Goal: Transaction & Acquisition: Purchase product/service

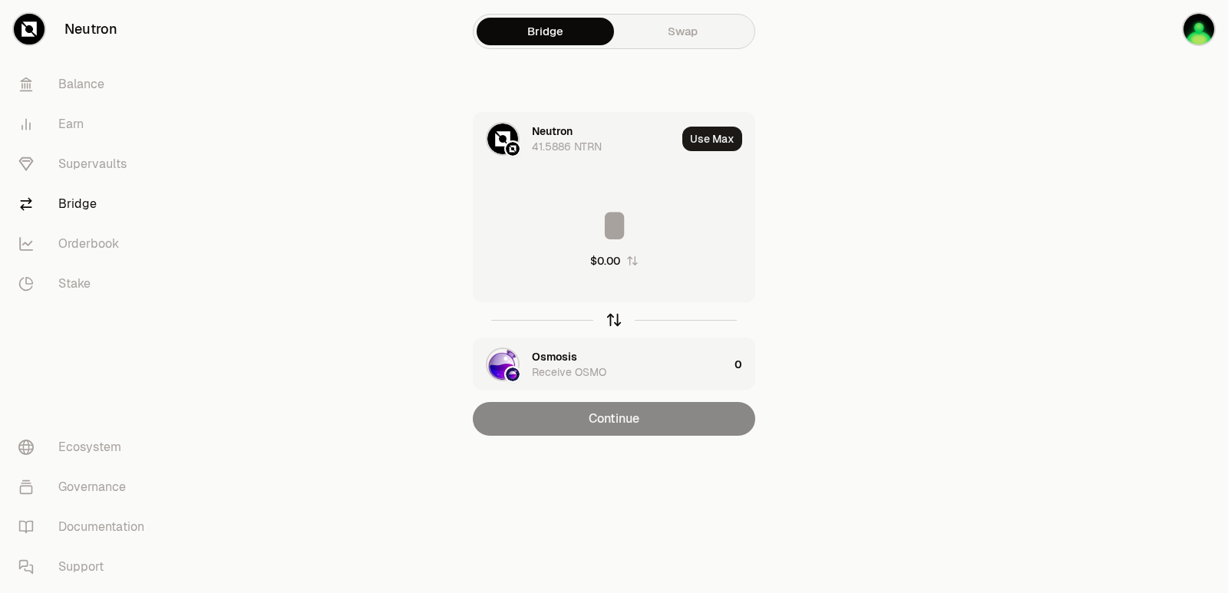
click at [617, 314] on icon "button" at bounding box center [613, 320] width 17 height 17
click at [558, 140] on div at bounding box center [556, 146] width 49 height 15
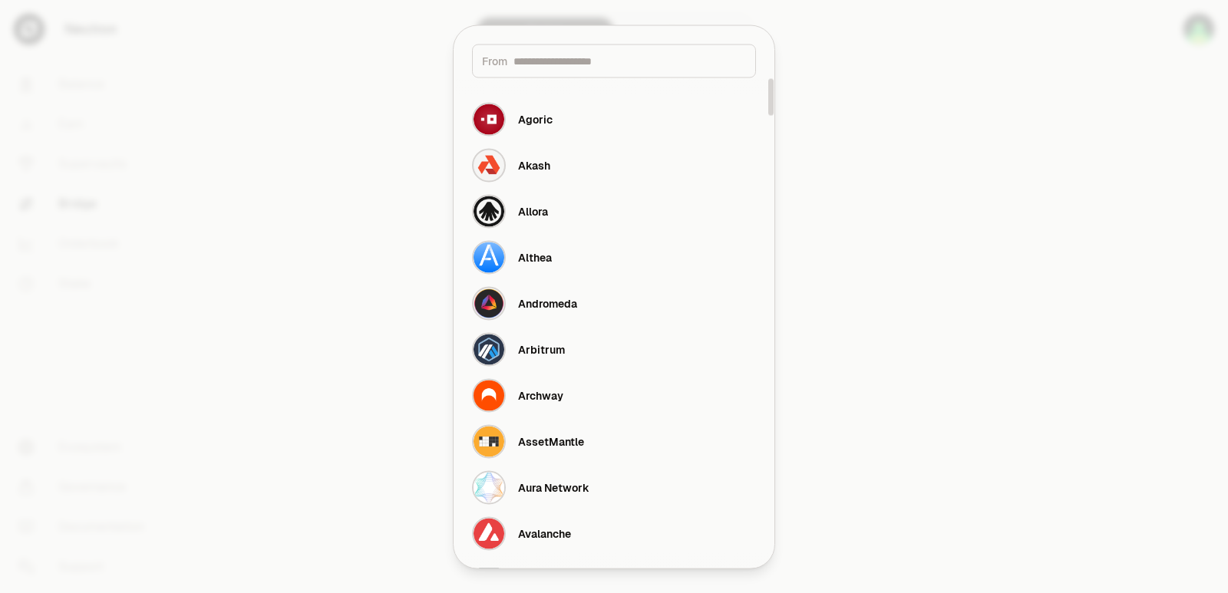
click at [556, 64] on input at bounding box center [629, 60] width 233 height 15
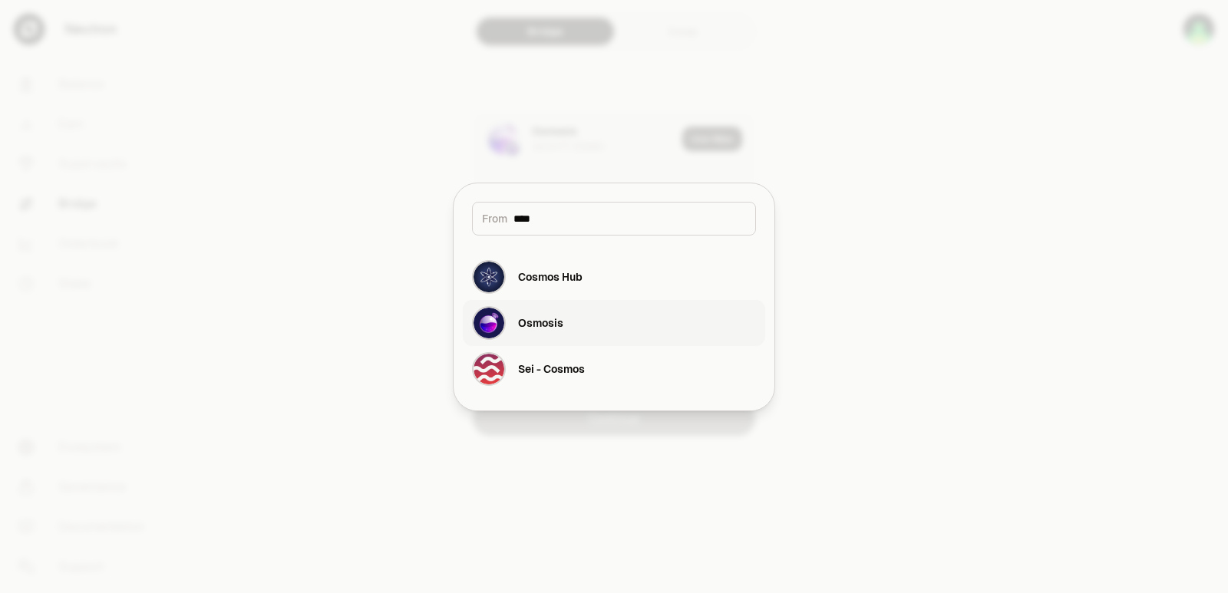
type input "****"
click at [542, 326] on div "Osmosis" at bounding box center [540, 322] width 45 height 15
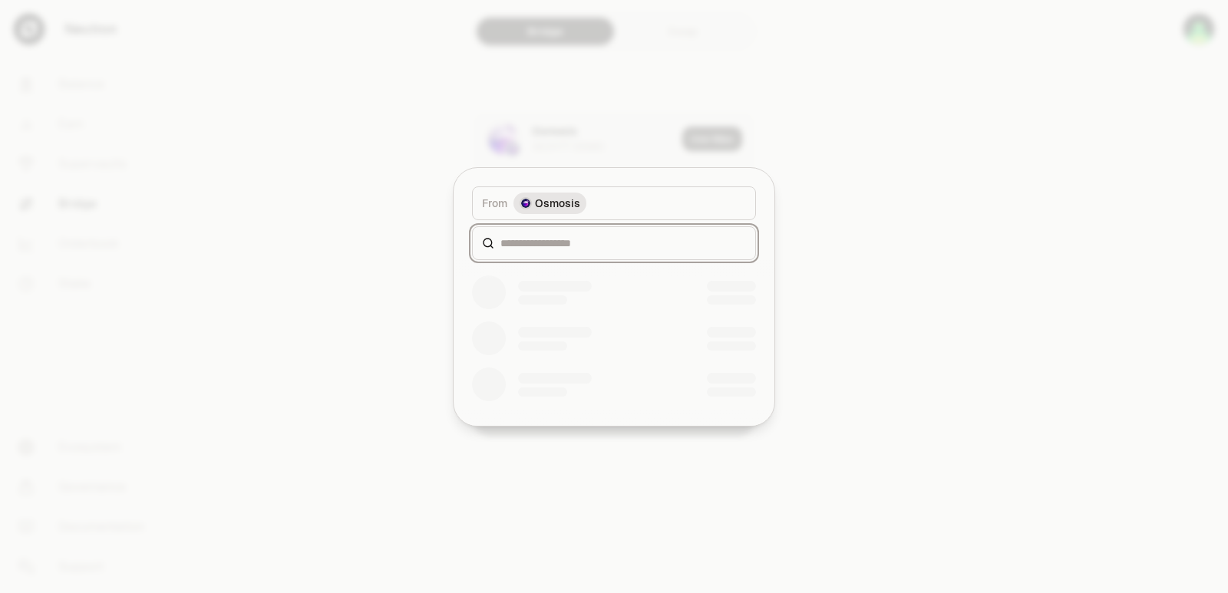
click at [546, 242] on input at bounding box center [623, 243] width 246 height 15
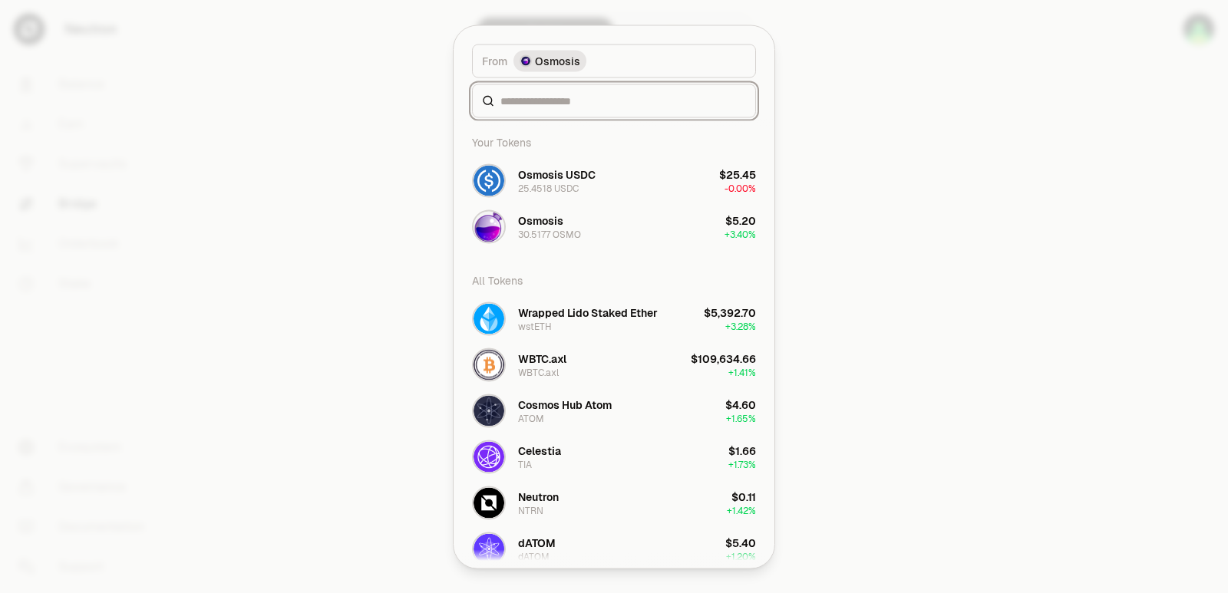
click at [524, 108] on input at bounding box center [623, 100] width 246 height 15
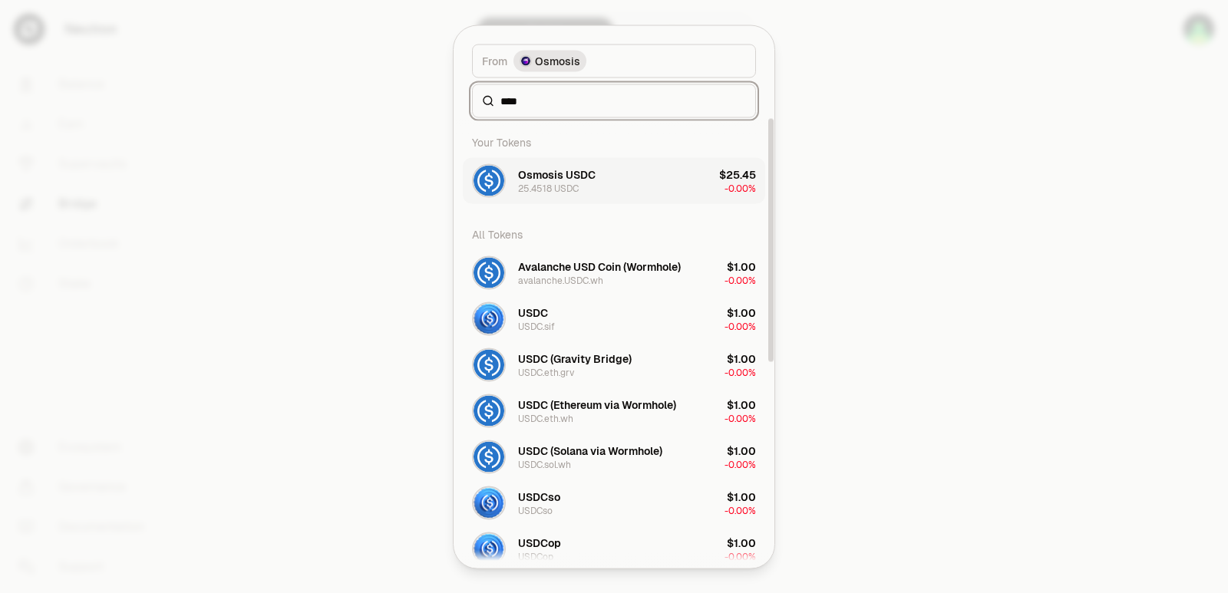
type input "****"
click at [564, 190] on div "25.4518 USDC" at bounding box center [548, 188] width 61 height 12
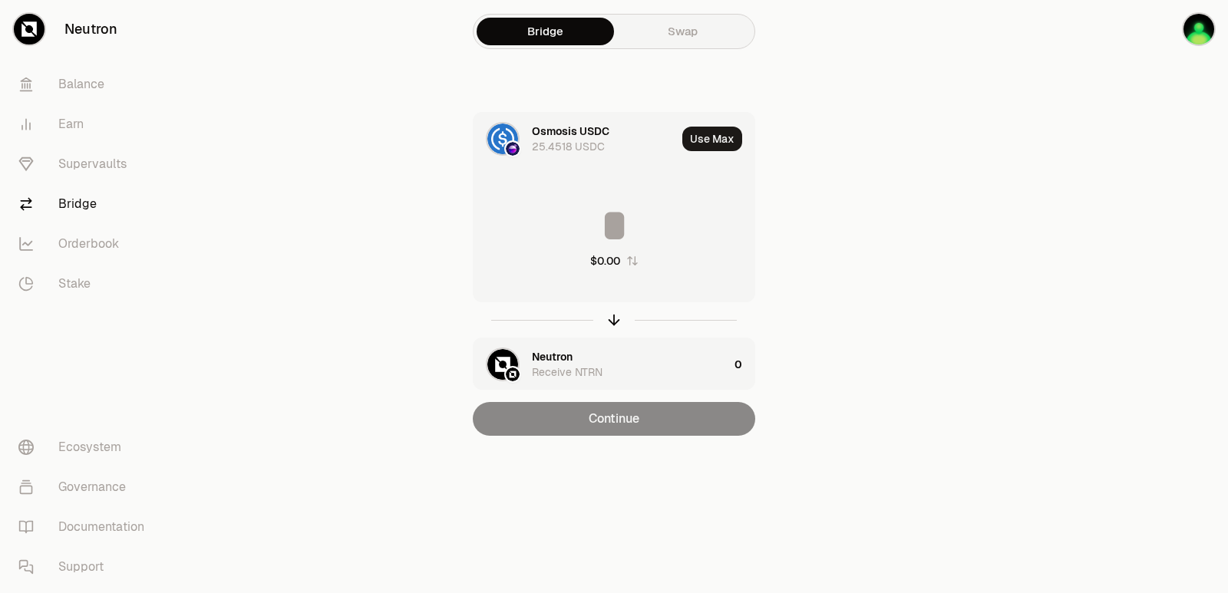
click at [571, 363] on div "Neutron" at bounding box center [552, 356] width 41 height 15
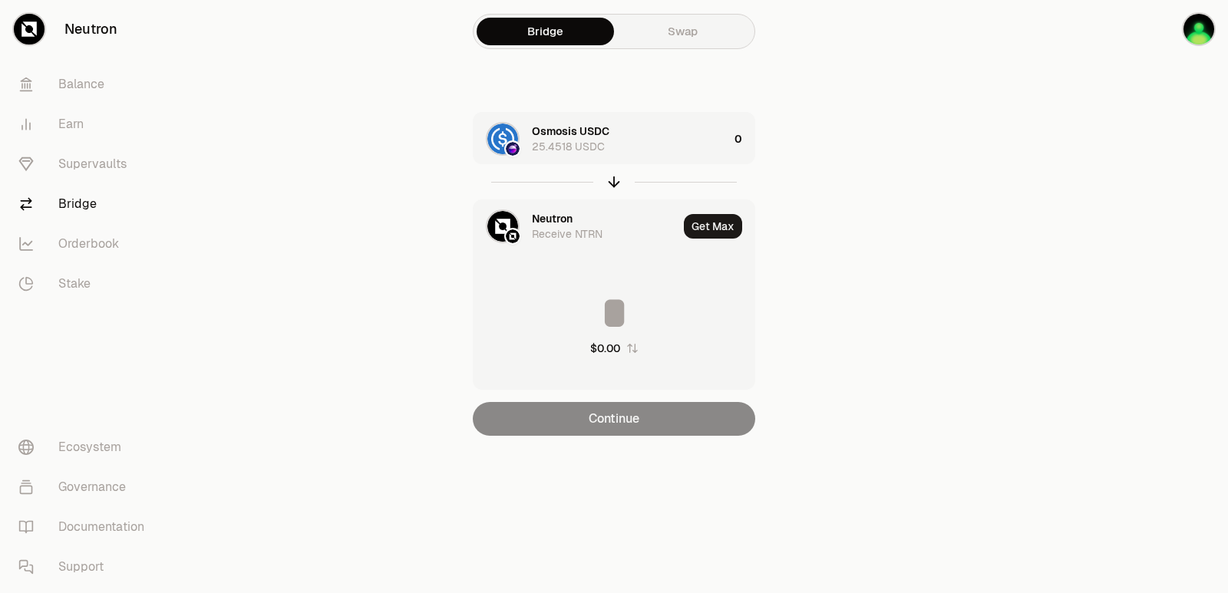
click at [550, 212] on div "Neutron" at bounding box center [552, 218] width 41 height 15
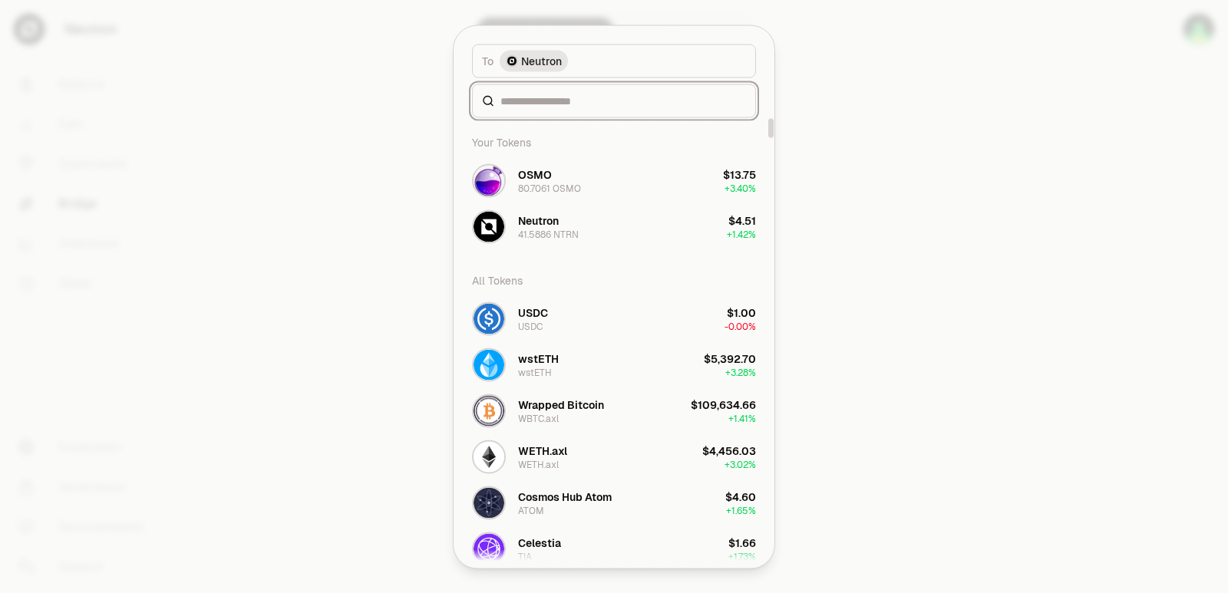
click at [531, 104] on input at bounding box center [623, 100] width 246 height 15
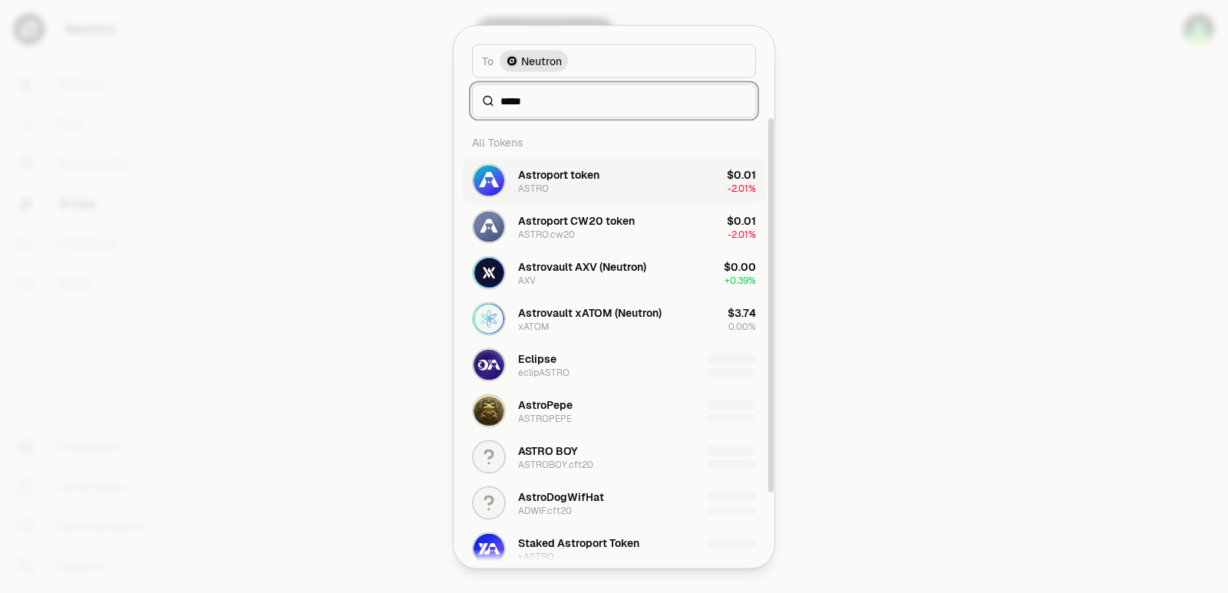
type input "*****"
click at [533, 185] on div "ASTRO" at bounding box center [533, 188] width 31 height 12
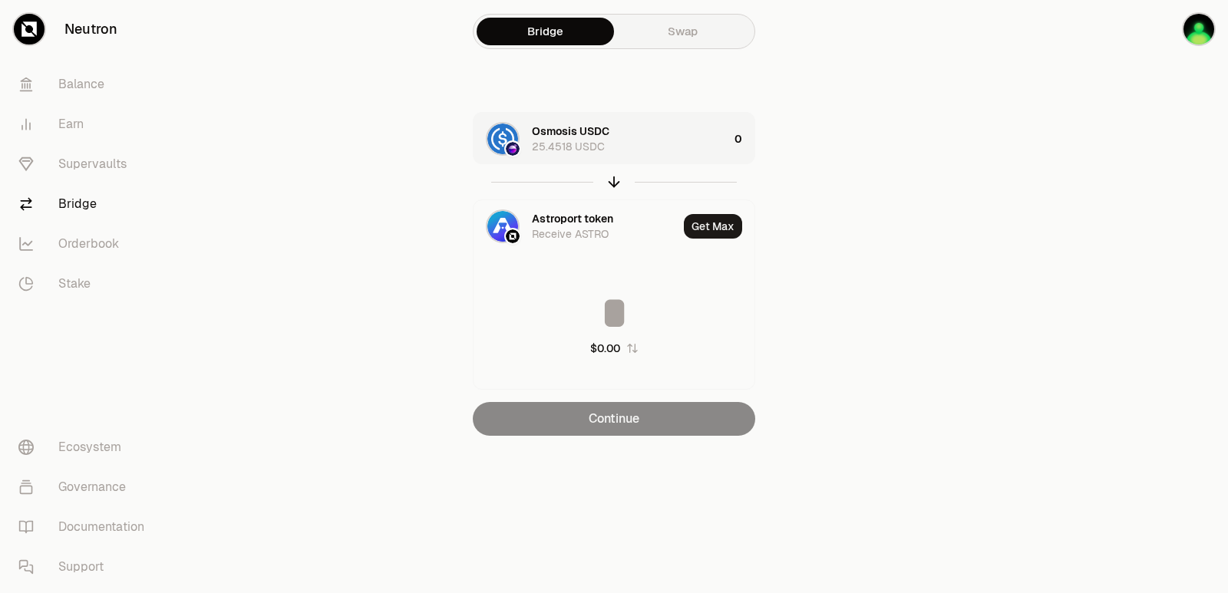
click at [660, 127] on div "Osmosis USDC 25.4518 USDC" at bounding box center [630, 139] width 196 height 31
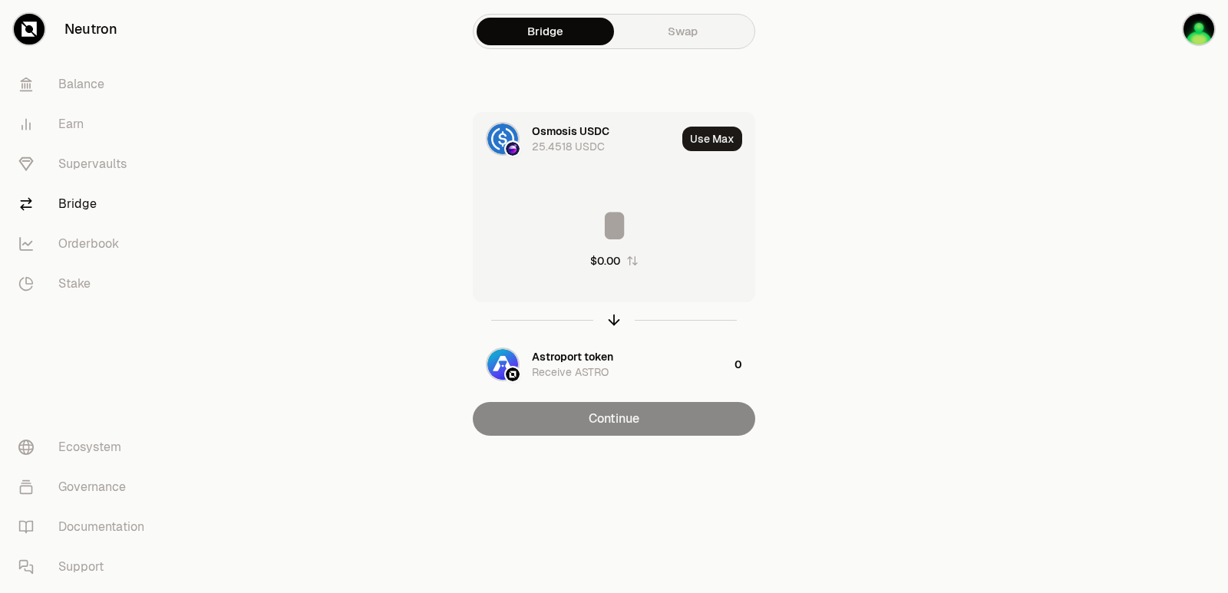
click at [615, 221] on input at bounding box center [613, 226] width 281 height 46
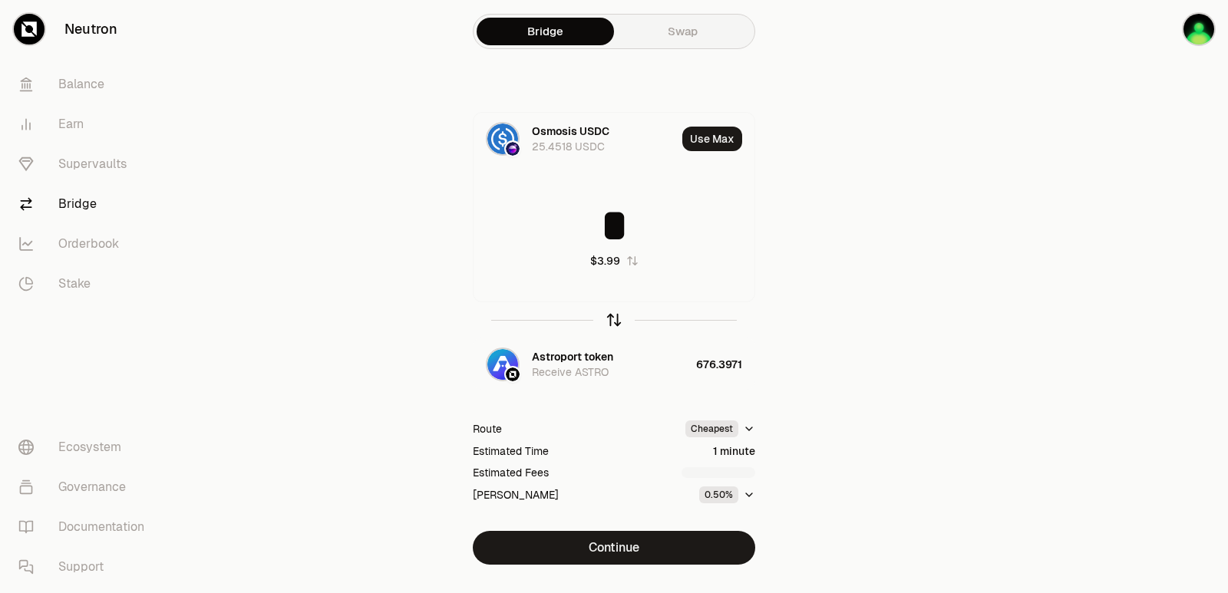
type input "*"
click at [606, 325] on icon "button" at bounding box center [613, 320] width 17 height 17
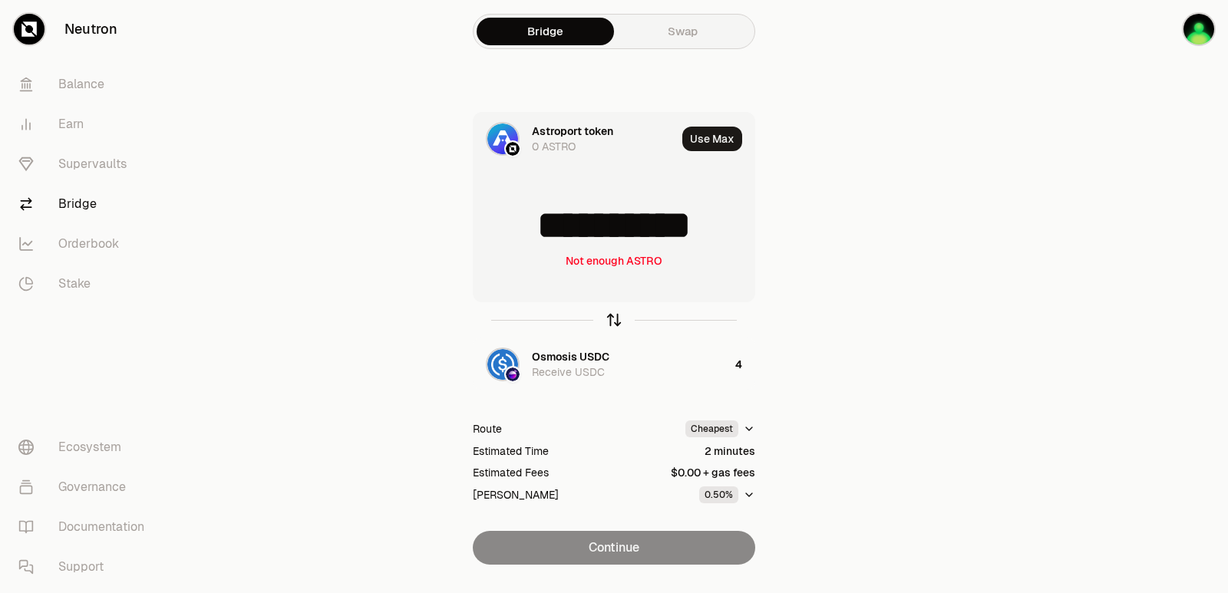
click at [610, 321] on icon "button" at bounding box center [613, 320] width 17 height 17
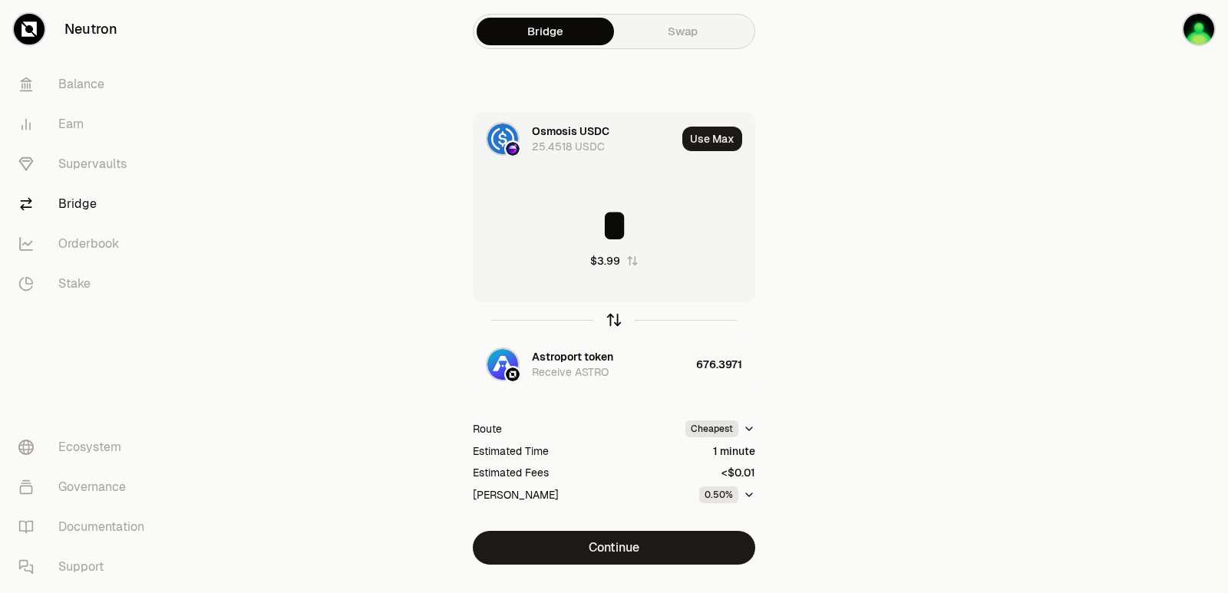
click at [610, 321] on icon "button" at bounding box center [613, 320] width 17 height 17
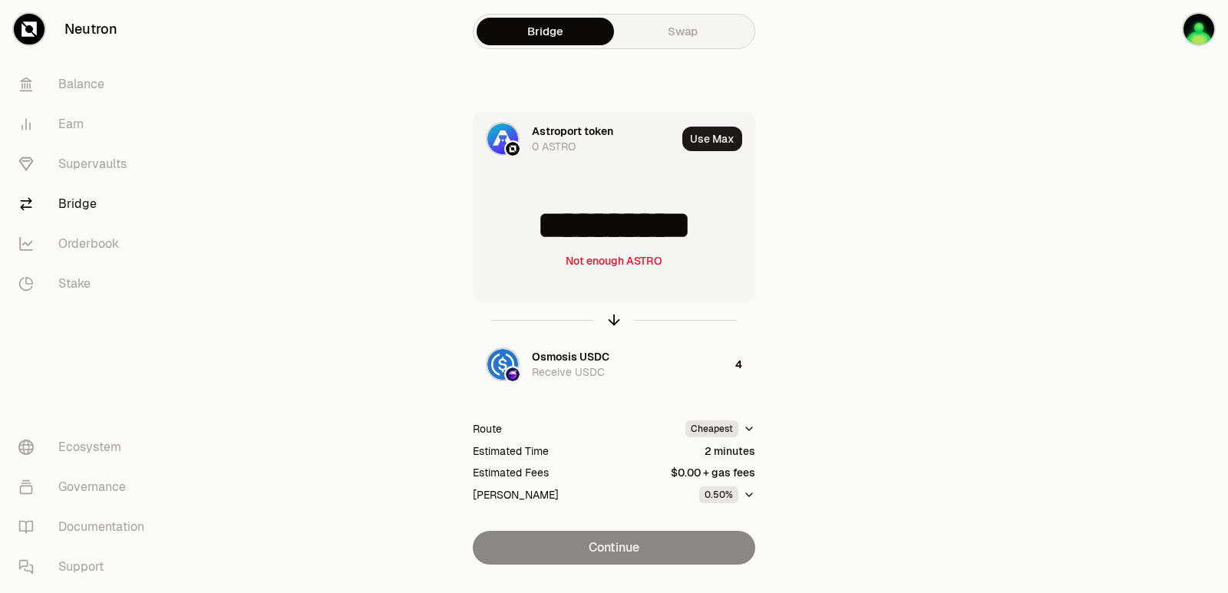
scroll to position [2, 0]
drag, startPoint x: 734, startPoint y: 229, endPoint x: 553, endPoint y: 240, distance: 180.7
click at [553, 240] on input "**********" at bounding box center [613, 226] width 281 height 46
type input "******"
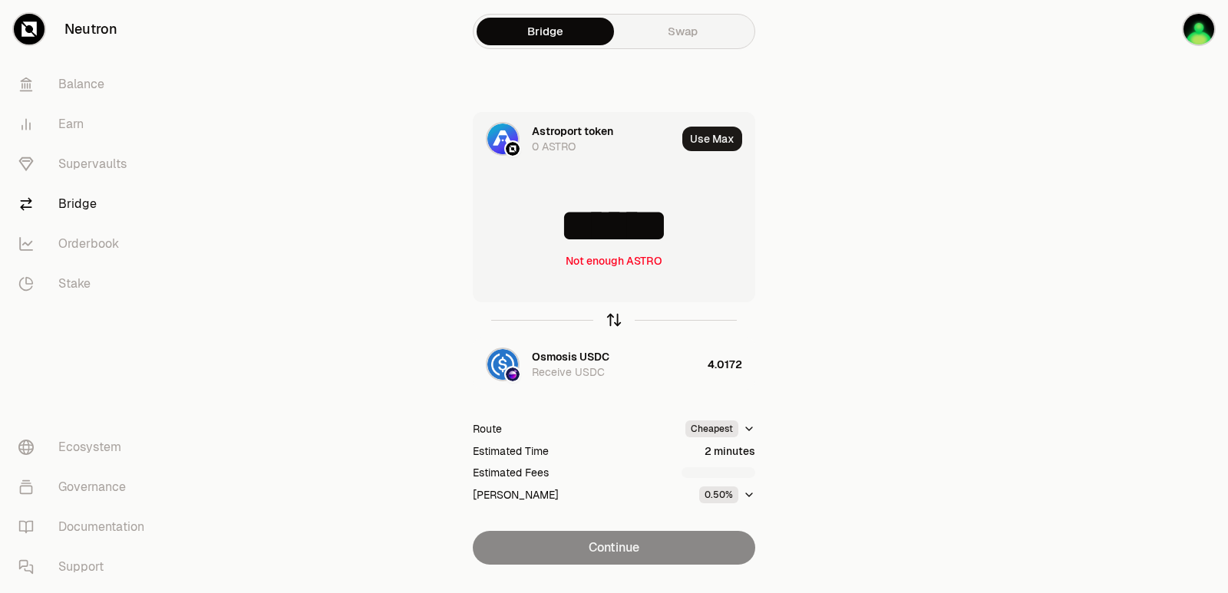
click at [614, 313] on icon "button" at bounding box center [613, 320] width 17 height 17
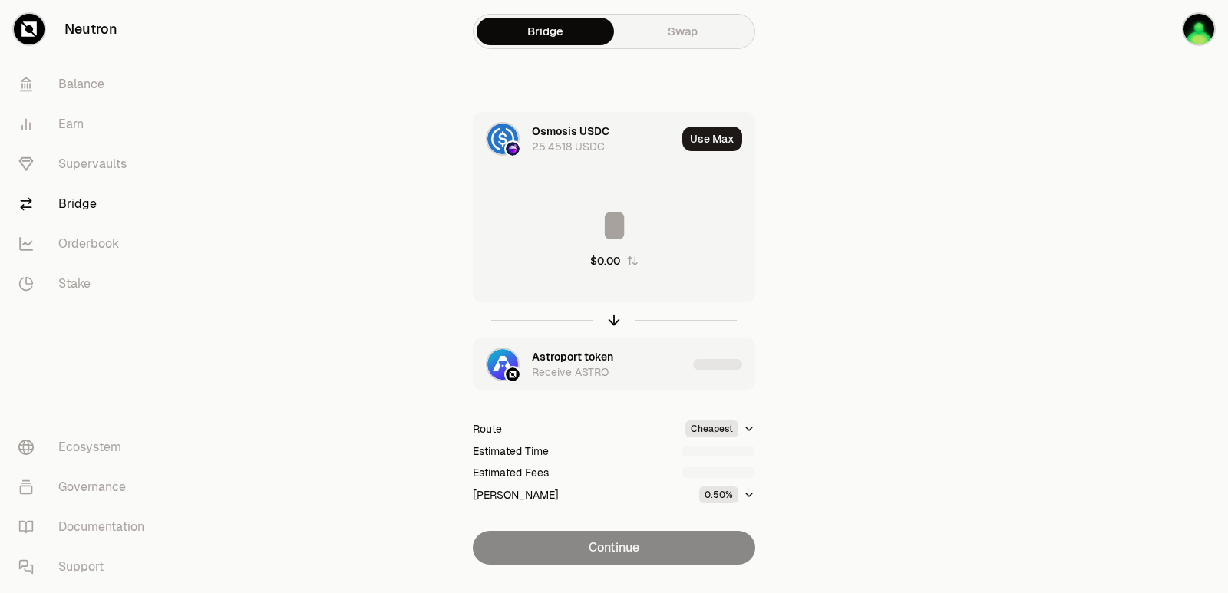
click at [567, 356] on div "Astroport token" at bounding box center [572, 356] width 81 height 15
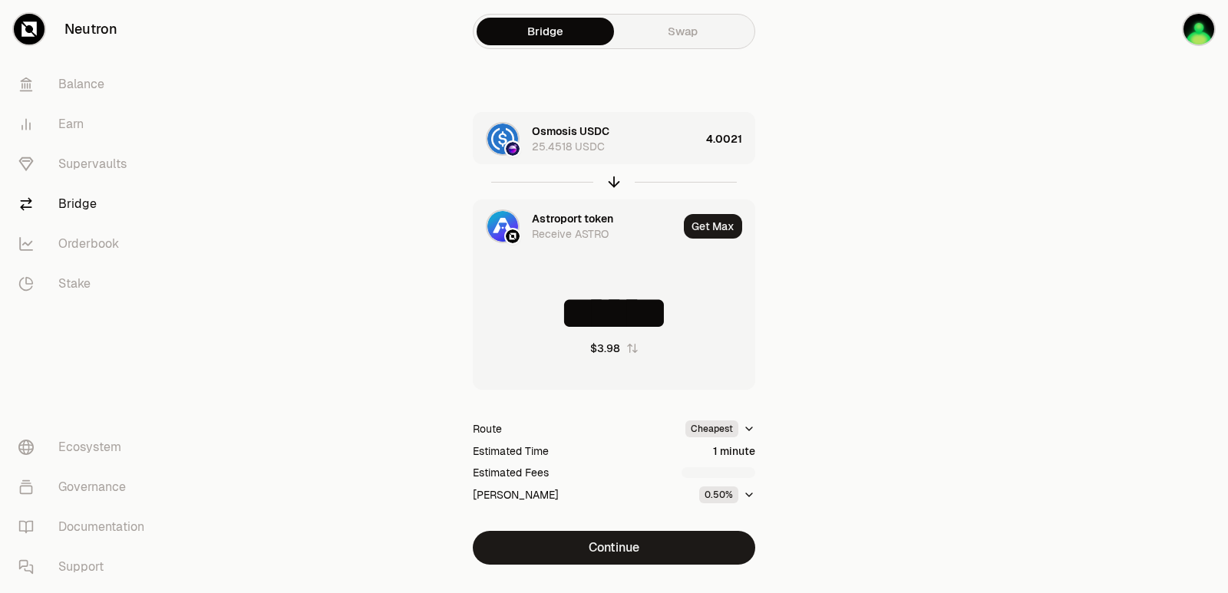
click at [562, 221] on div "Astroport token" at bounding box center [572, 218] width 81 height 15
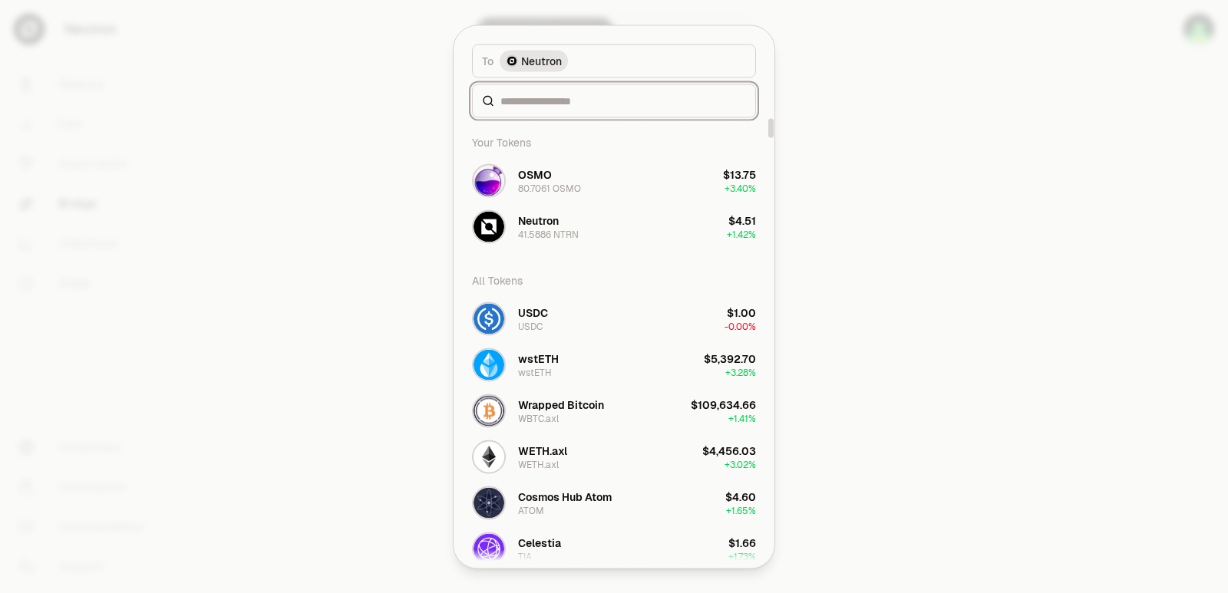
click at [543, 97] on input at bounding box center [623, 100] width 246 height 15
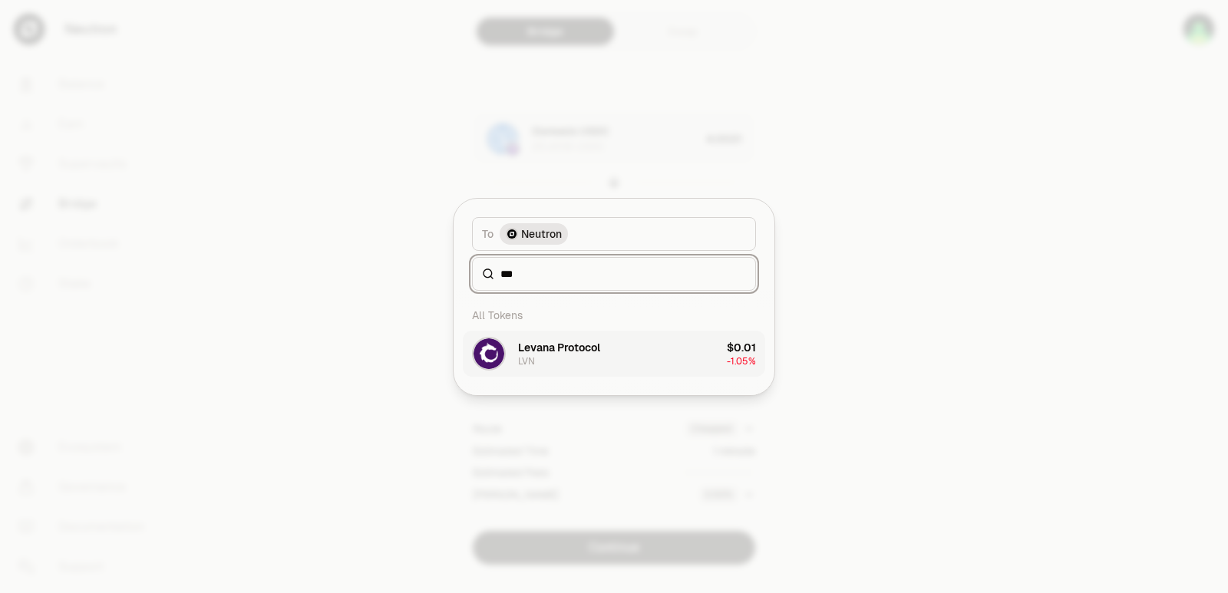
type input "***"
click at [528, 355] on div "Levana Protocol LVN" at bounding box center [559, 354] width 82 height 28
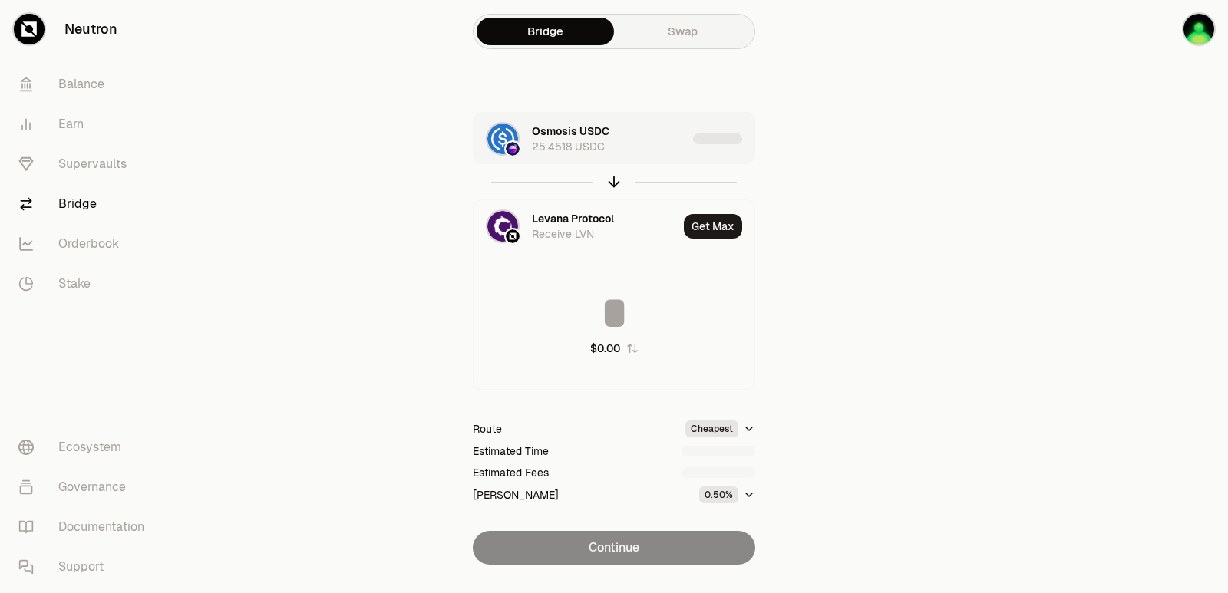
click at [648, 153] on div "Osmosis USDC 25.4518 USDC" at bounding box center [609, 139] width 155 height 31
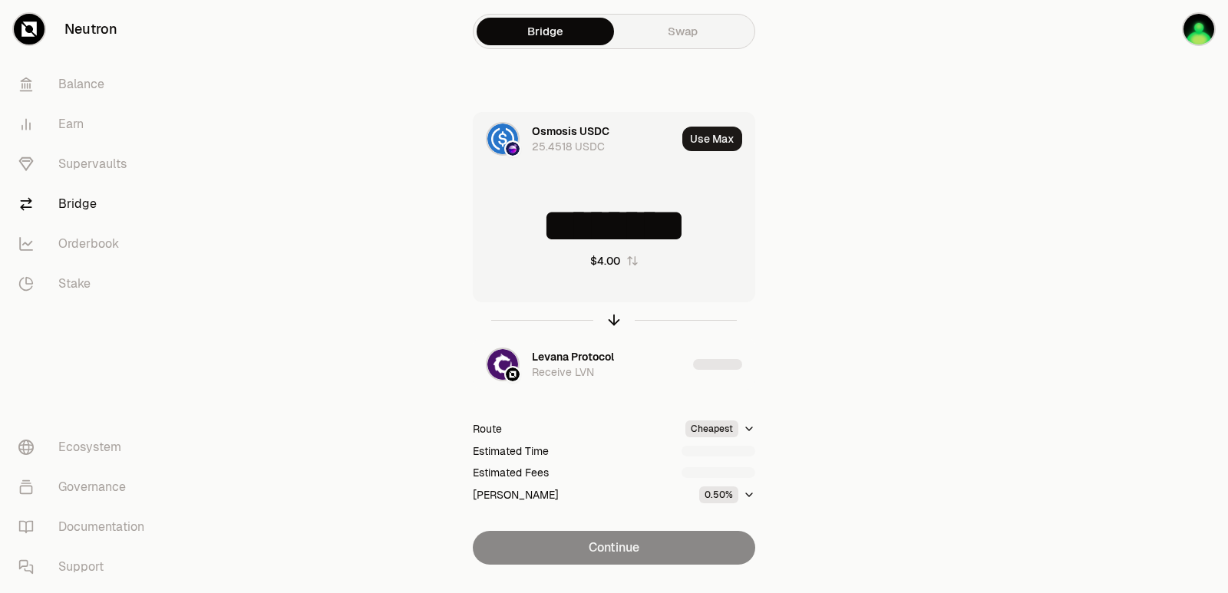
drag, startPoint x: 711, startPoint y: 231, endPoint x: 620, endPoint y: 238, distance: 91.6
click at [620, 238] on input "********" at bounding box center [613, 226] width 281 height 46
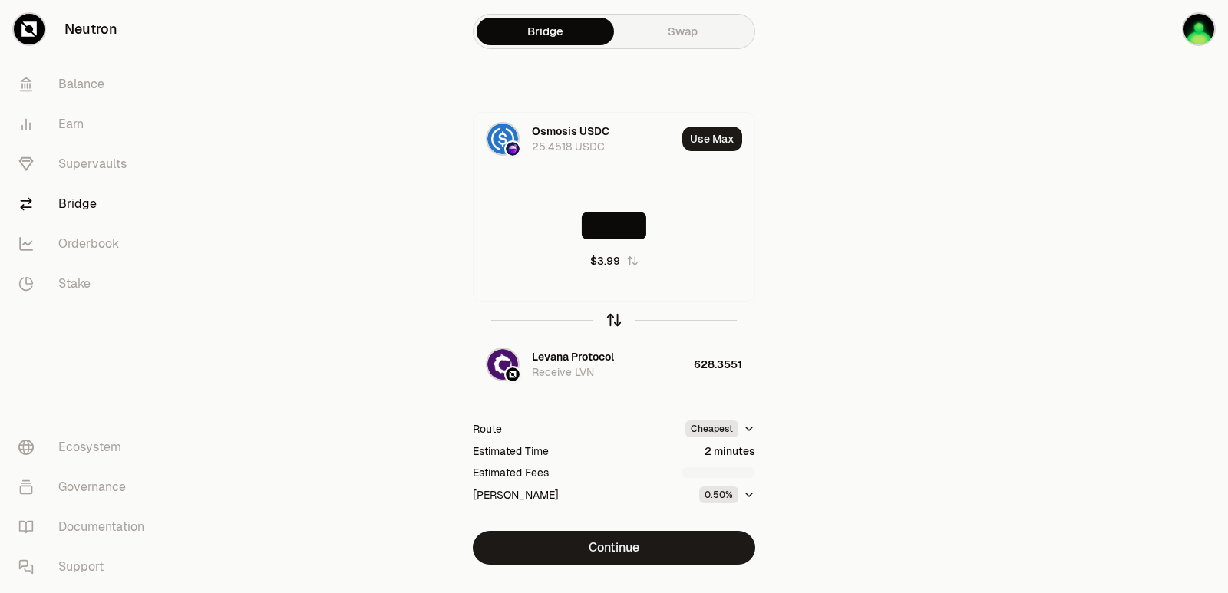
type input "****"
click at [611, 318] on icon "button" at bounding box center [614, 317] width 10 height 5
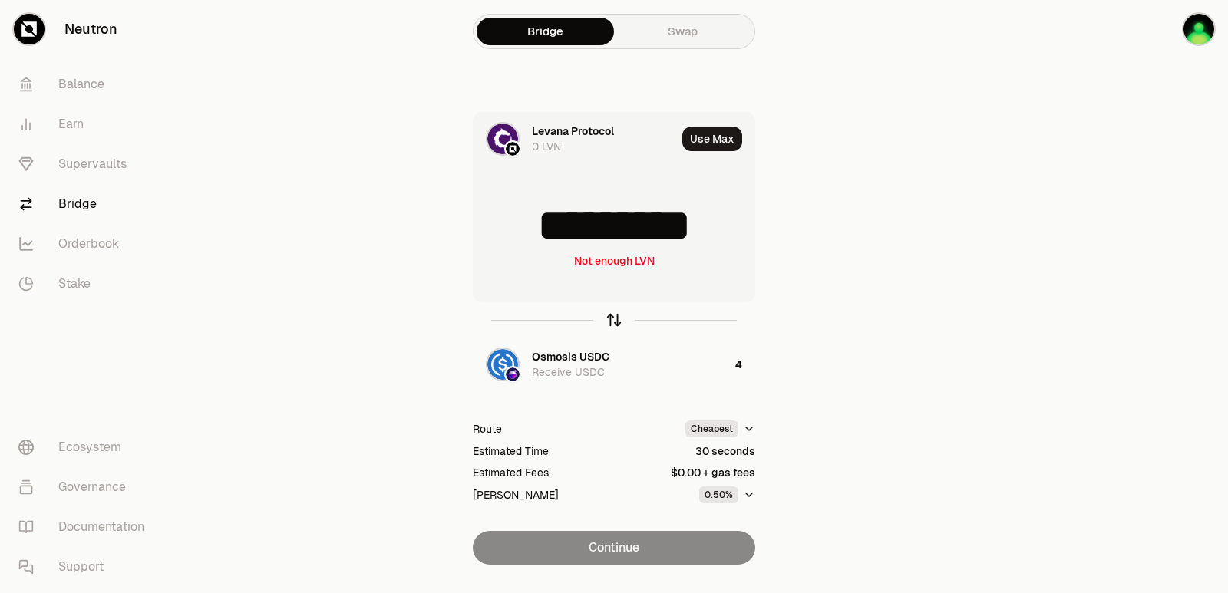
click at [611, 318] on icon "button" at bounding box center [614, 317] width 10 height 5
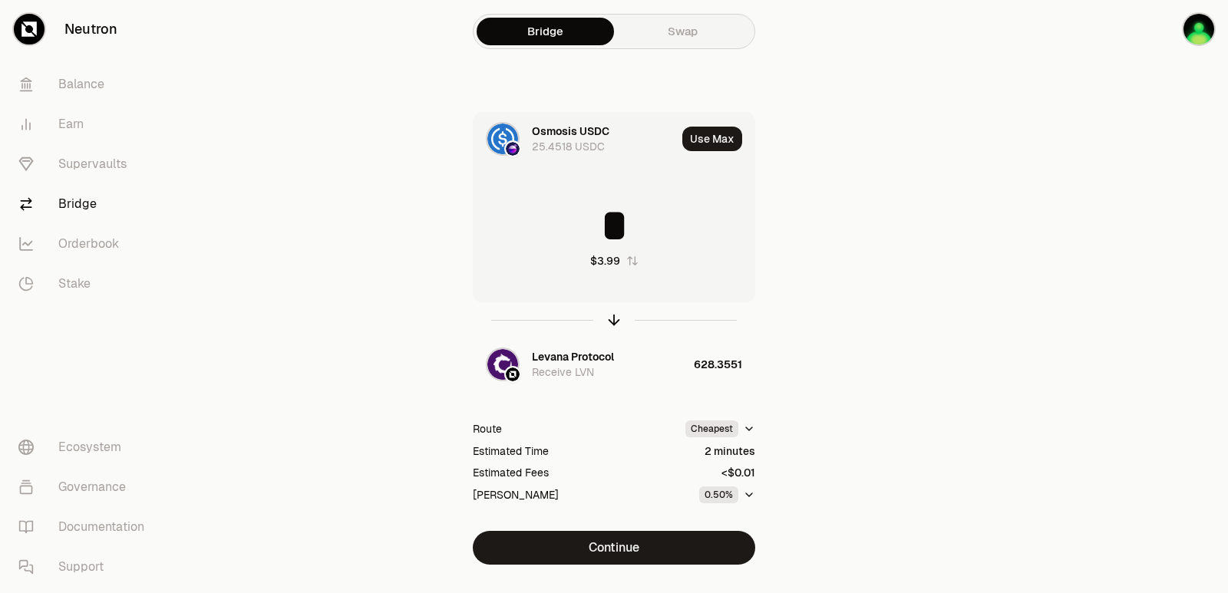
drag, startPoint x: 645, startPoint y: 216, endPoint x: 558, endPoint y: 219, distance: 87.5
click at [558, 219] on input "*" at bounding box center [613, 226] width 281 height 46
type input "**"
click at [609, 322] on icon "button" at bounding box center [613, 320] width 17 height 17
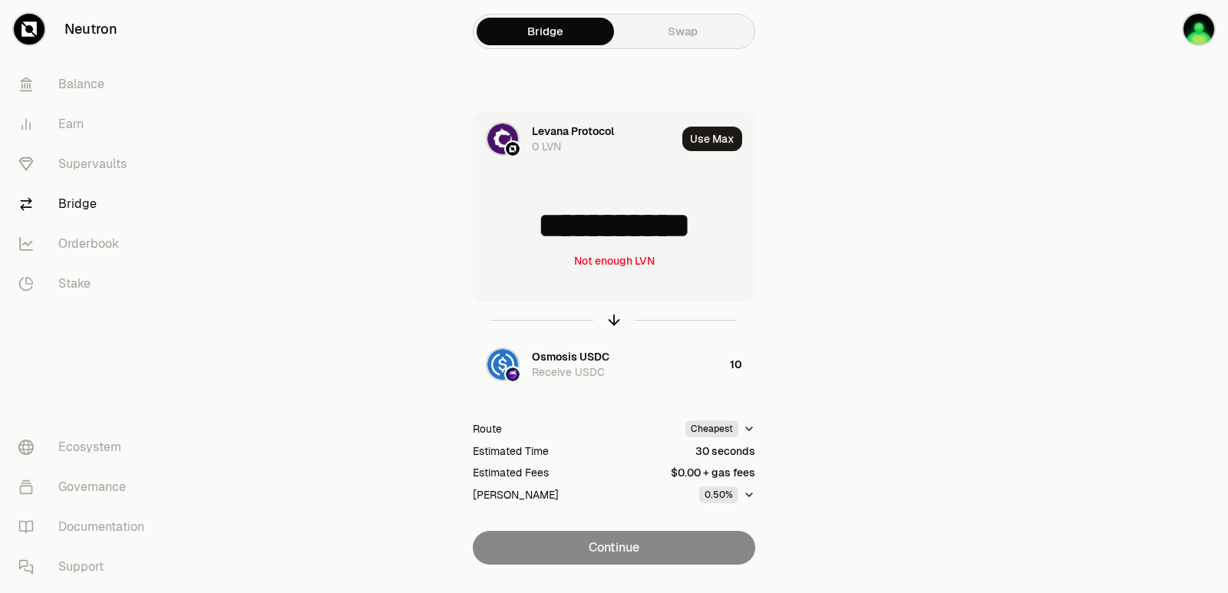
drag, startPoint x: 663, startPoint y: 234, endPoint x: 546, endPoint y: 227, distance: 116.8
click at [546, 227] on input "**********" at bounding box center [613, 226] width 281 height 46
type input "****"
click at [612, 321] on icon "button" at bounding box center [613, 320] width 17 height 17
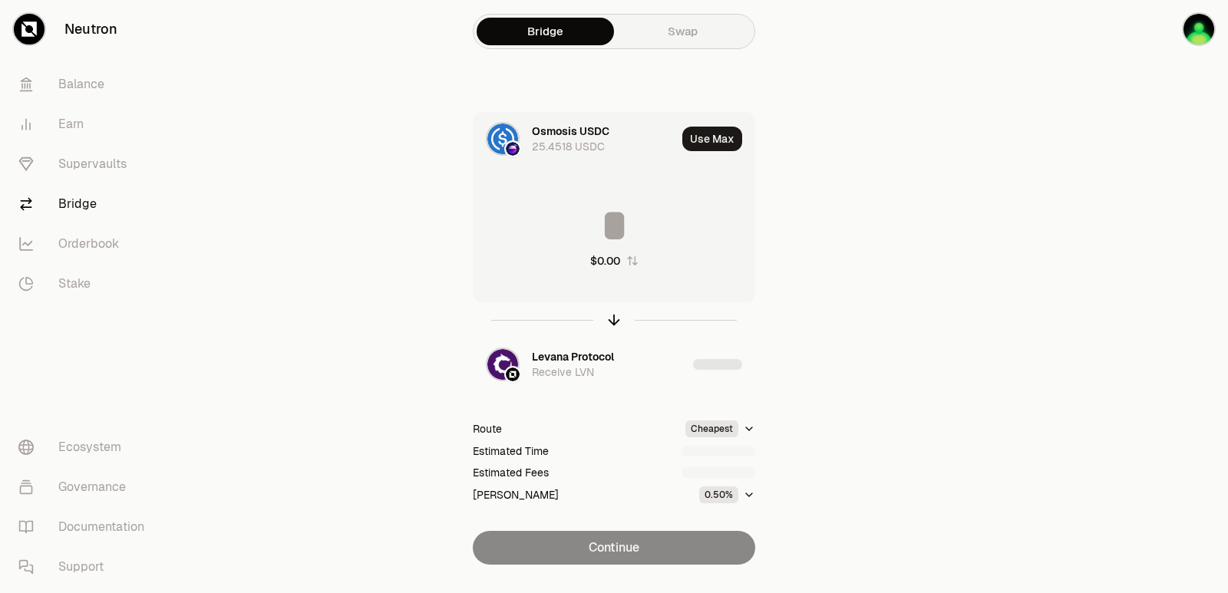
click at [600, 221] on input at bounding box center [613, 226] width 281 height 46
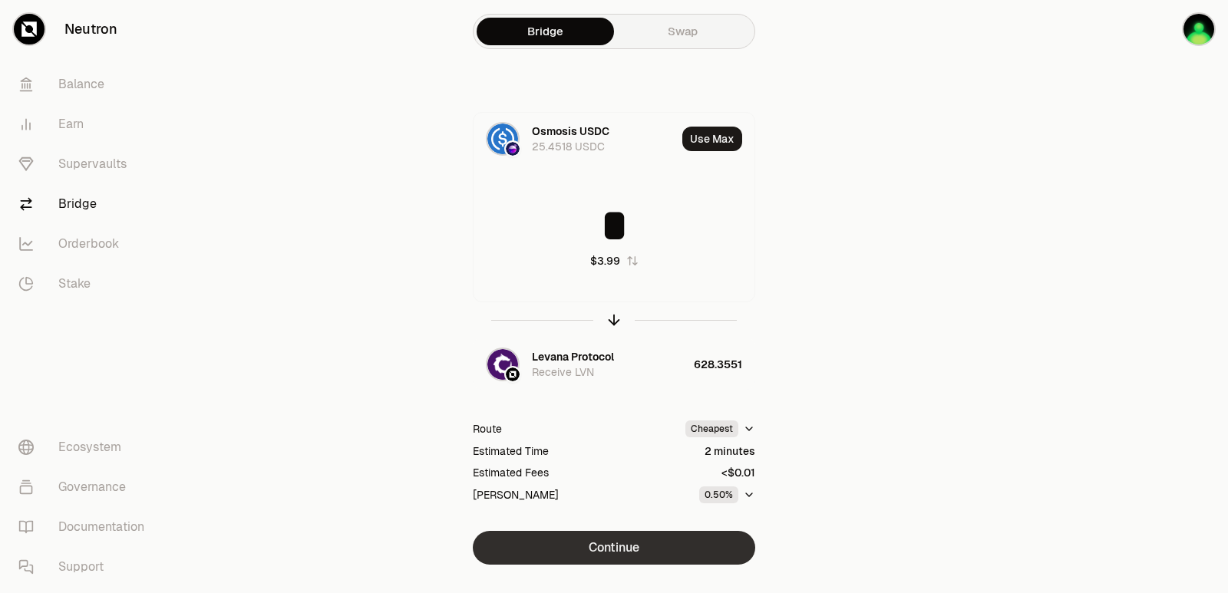
type input "*"
click at [585, 537] on button "Continue" at bounding box center [614, 548] width 282 height 34
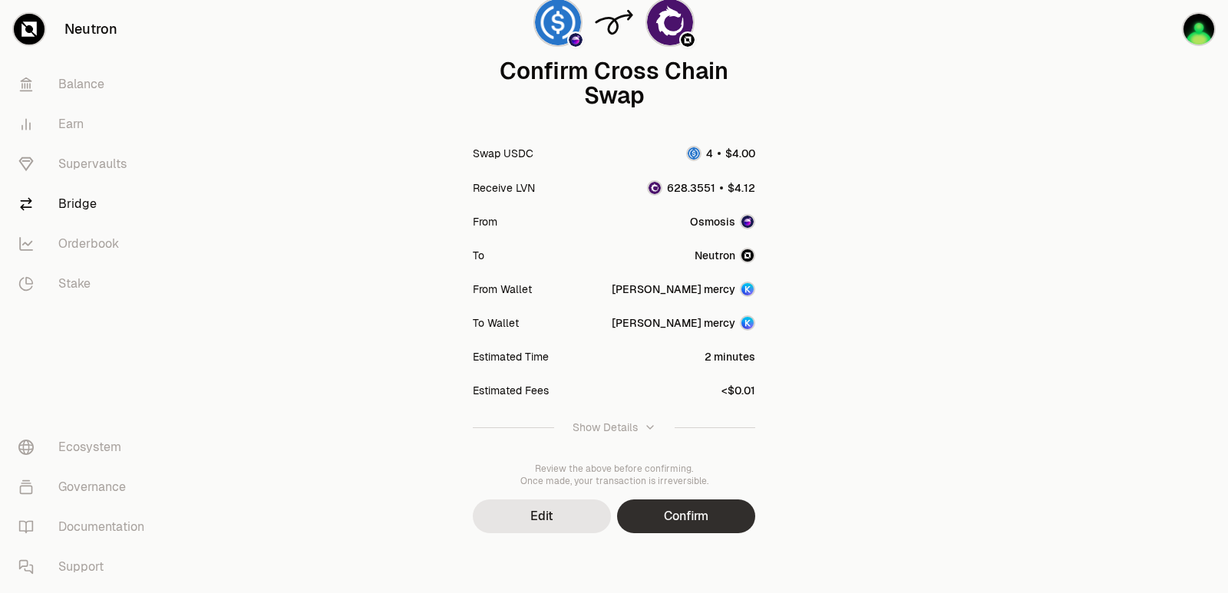
scroll to position [127, 0]
click at [721, 503] on button "Confirm" at bounding box center [686, 515] width 138 height 34
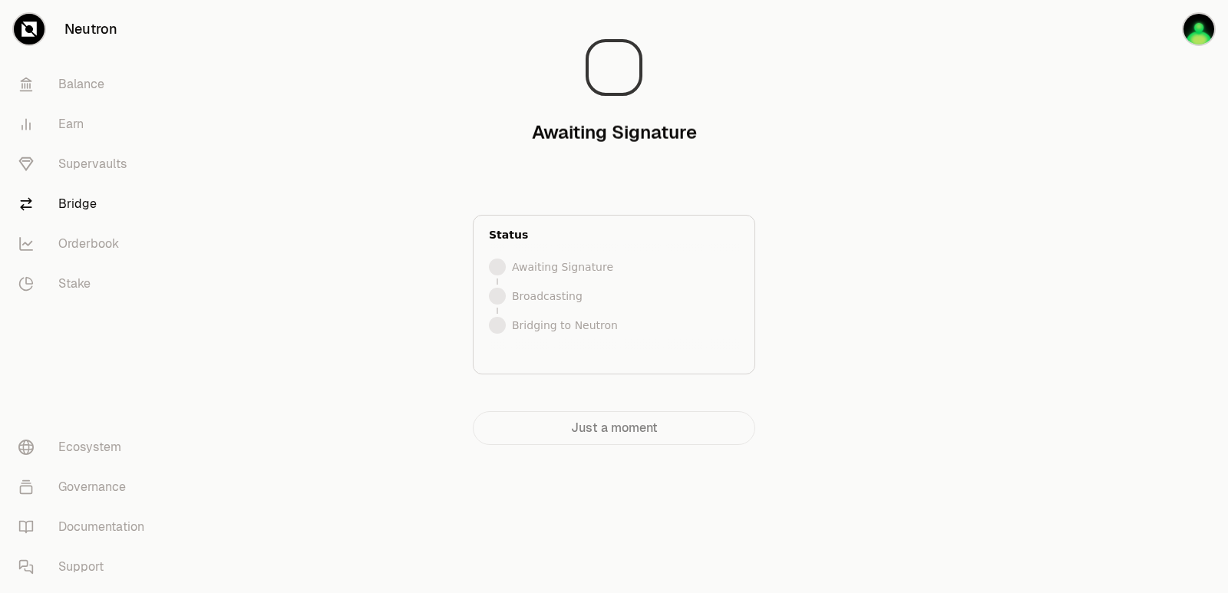
scroll to position [0, 0]
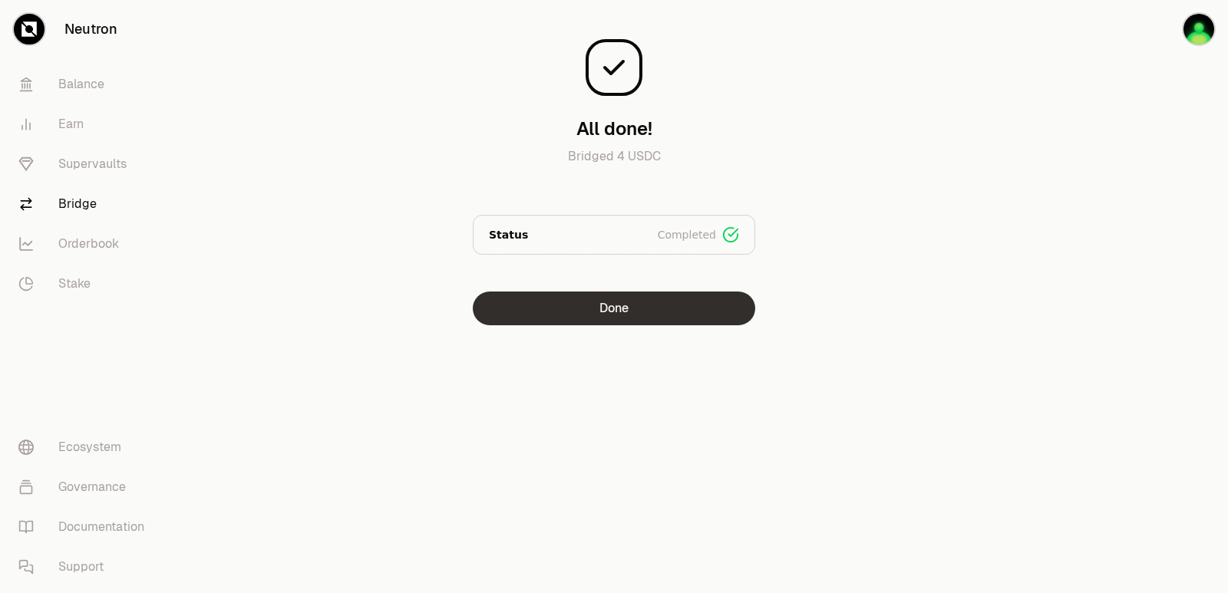
click at [638, 313] on button "Done" at bounding box center [614, 309] width 282 height 34
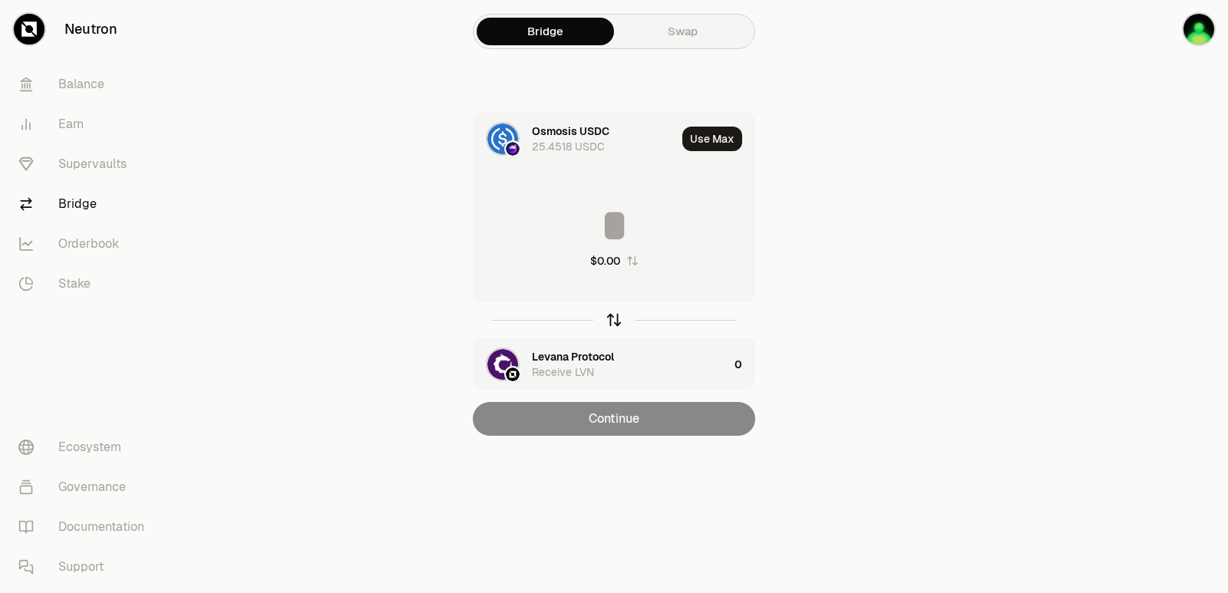
click at [612, 328] on icon "button" at bounding box center [613, 320] width 17 height 17
click at [718, 134] on button "Use Max" at bounding box center [712, 139] width 60 height 25
type input "**********"
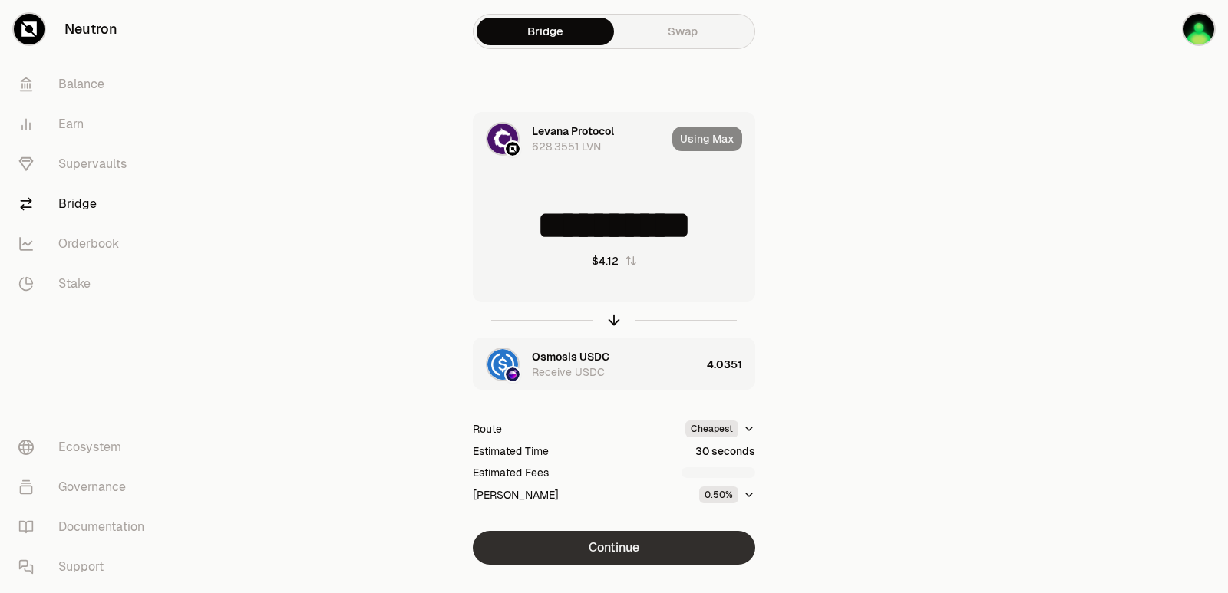
click at [617, 550] on button "Continue" at bounding box center [614, 548] width 282 height 34
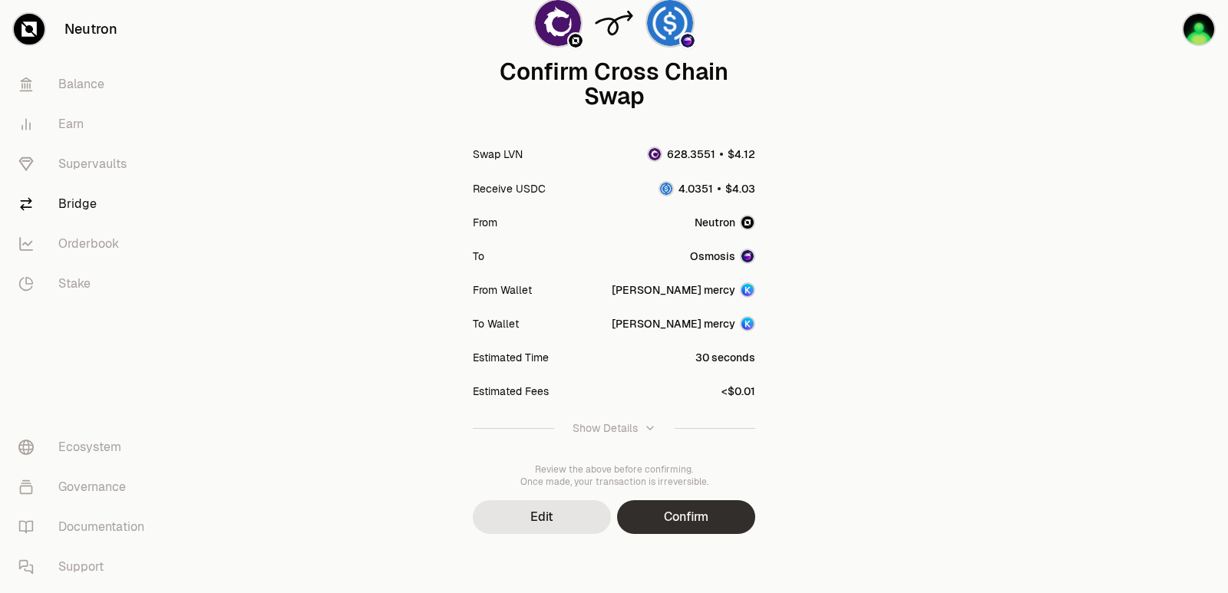
scroll to position [127, 0]
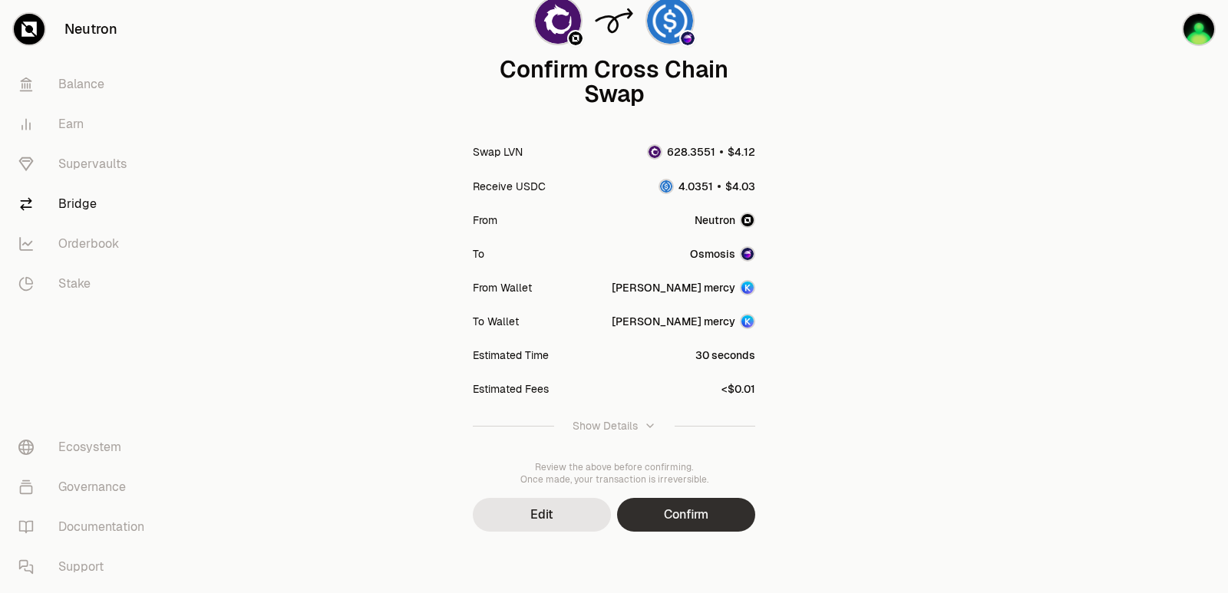
click at [698, 508] on button "Confirm" at bounding box center [686, 515] width 138 height 34
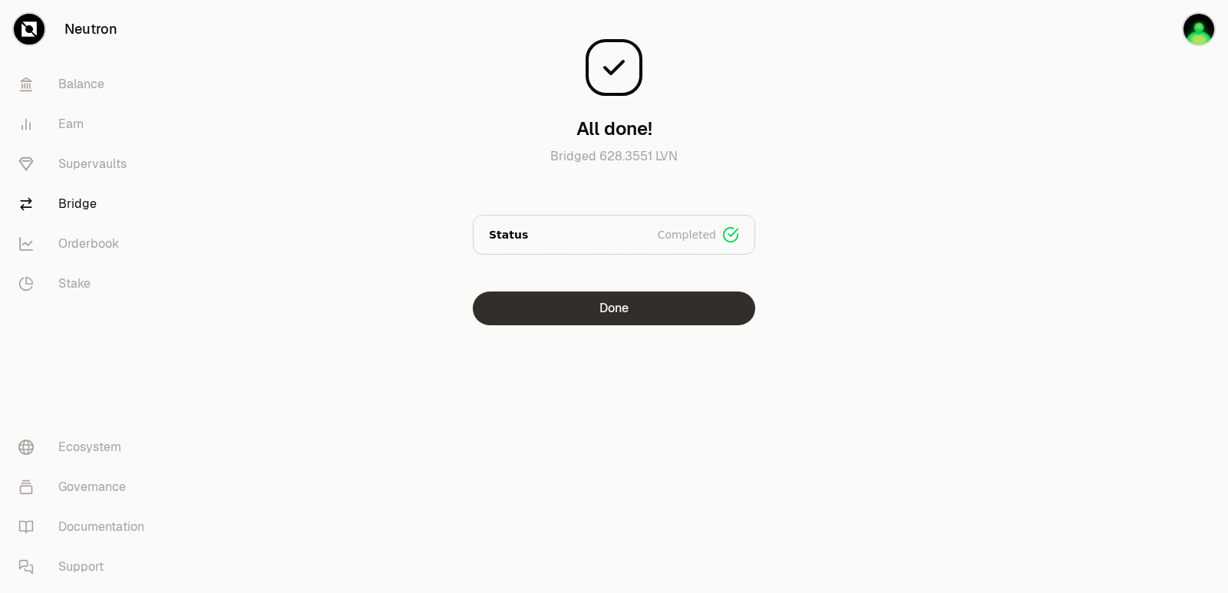
click at [601, 309] on button "Done" at bounding box center [614, 309] width 282 height 34
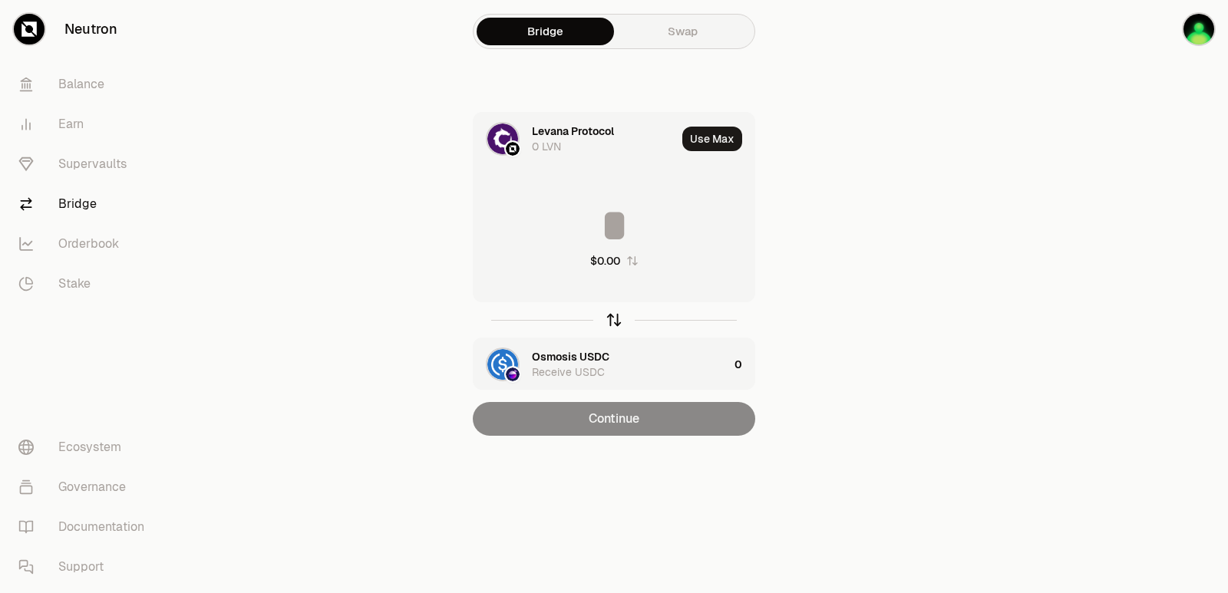
click at [608, 325] on icon "button" at bounding box center [613, 320] width 17 height 17
click at [564, 355] on div "Levana Protocol" at bounding box center [573, 356] width 82 height 15
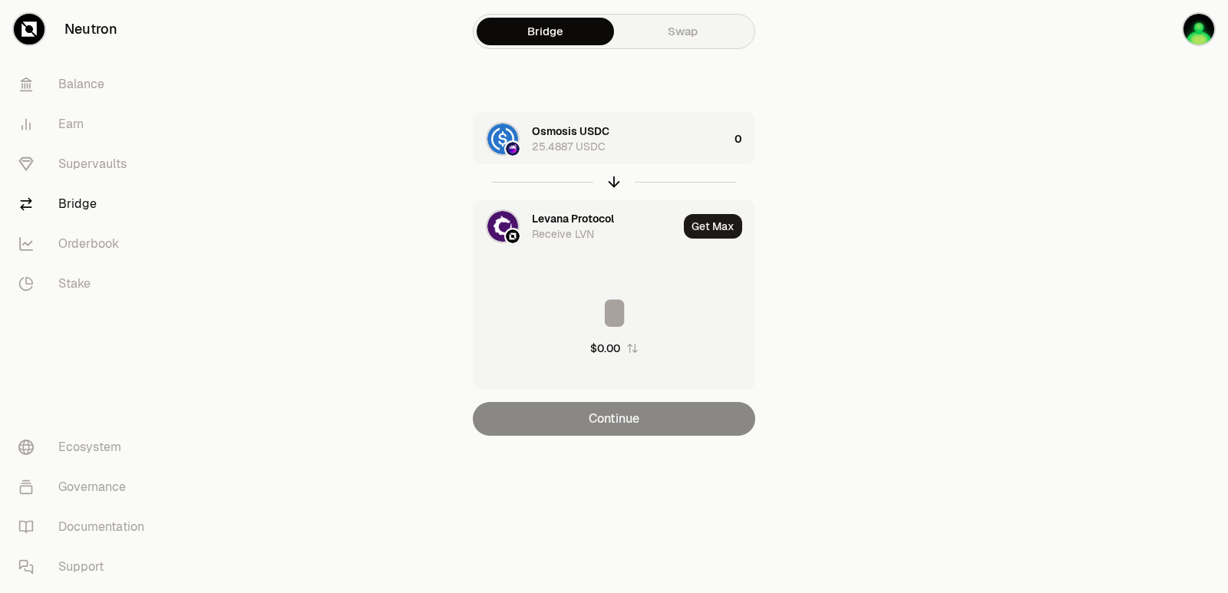
click at [556, 219] on div "Levana Protocol" at bounding box center [573, 218] width 82 height 15
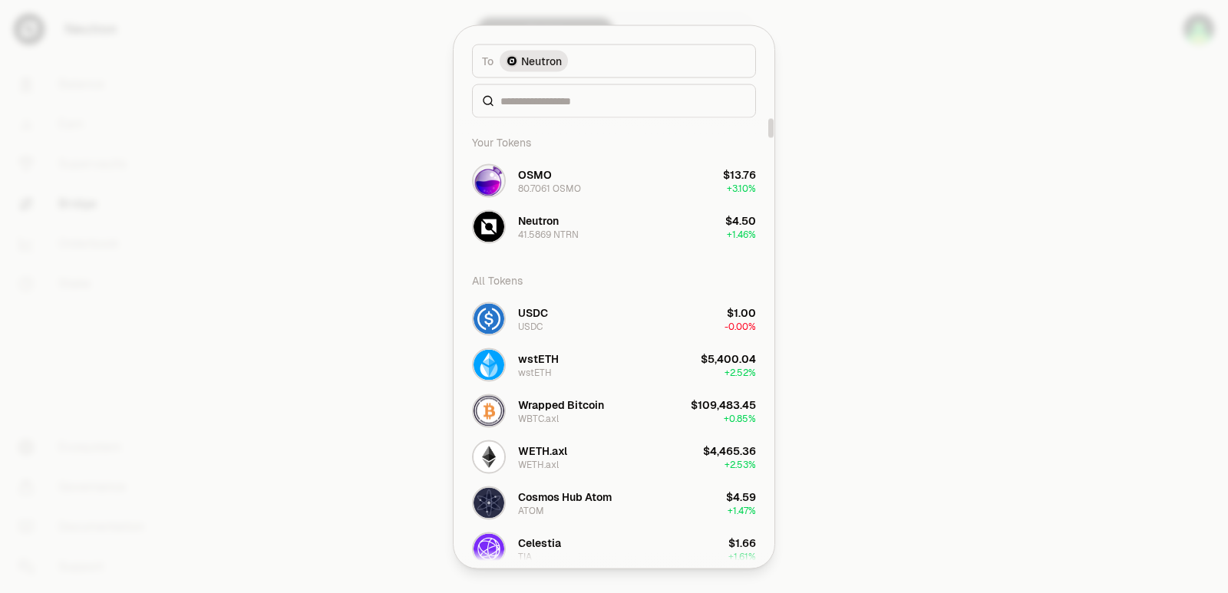
click at [551, 89] on div at bounding box center [614, 101] width 284 height 34
click at [545, 96] on input at bounding box center [623, 100] width 246 height 15
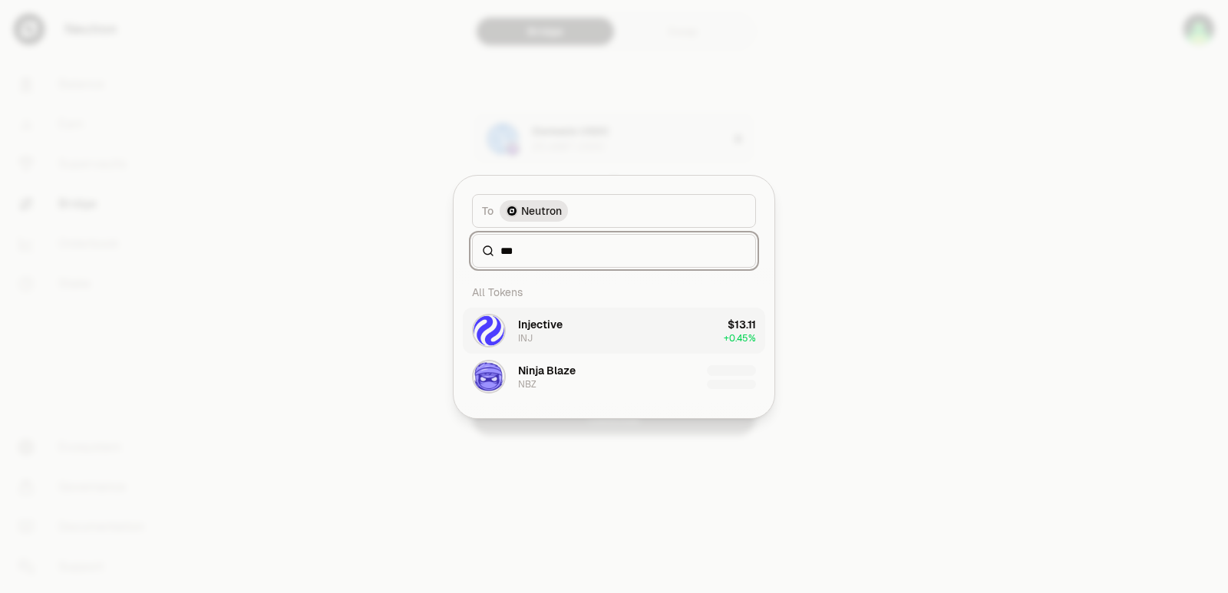
type input "***"
click at [548, 332] on div "Injective" at bounding box center [540, 324] width 45 height 15
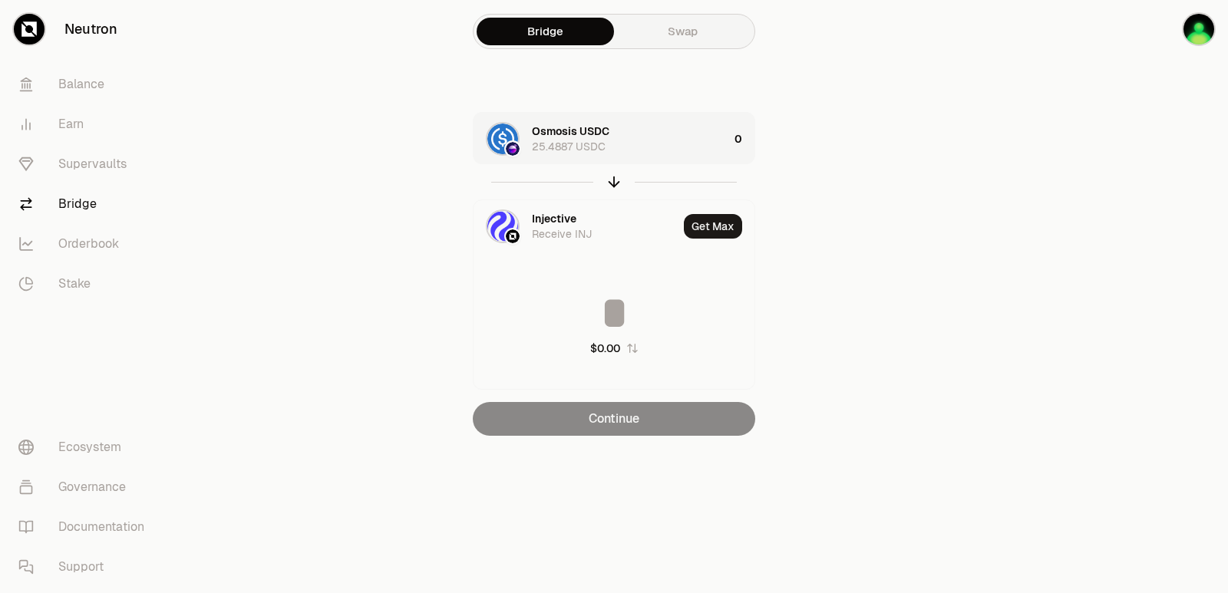
click at [688, 127] on div "Osmosis USDC 25.4887 USDC" at bounding box center [630, 139] width 196 height 31
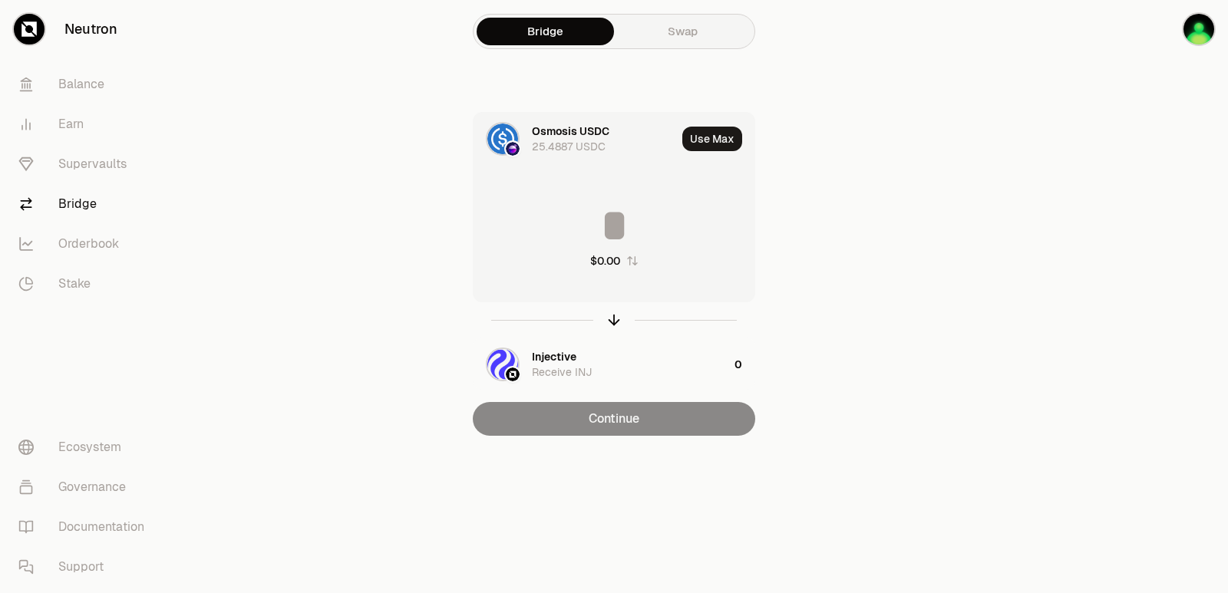
click at [632, 218] on input at bounding box center [613, 226] width 281 height 46
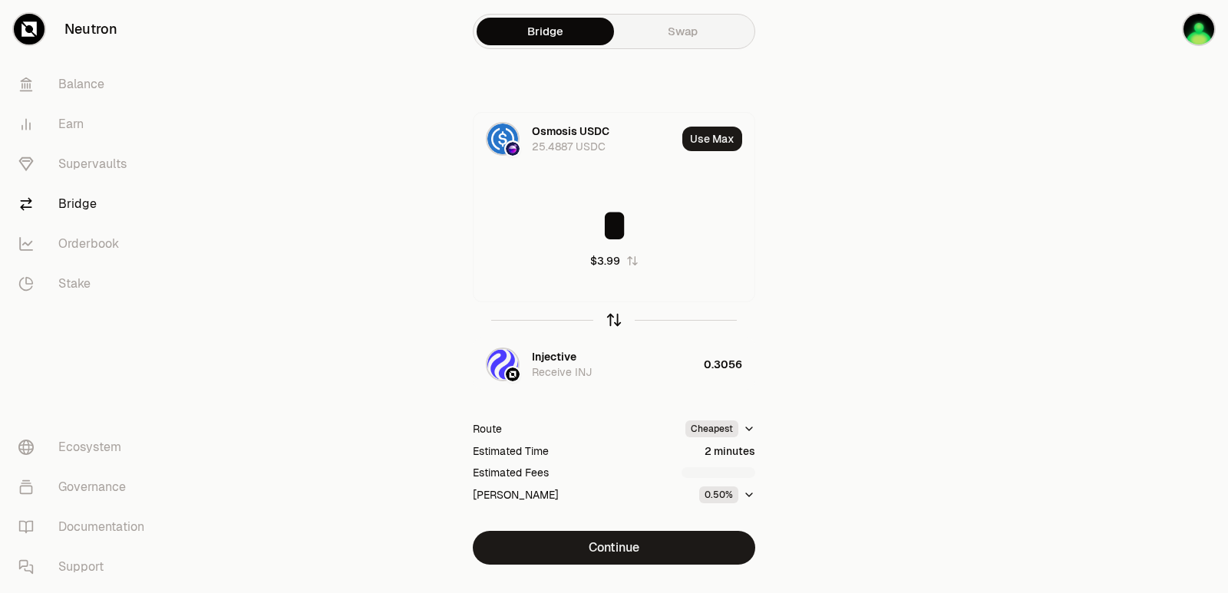
type input "*"
click at [615, 318] on icon "button" at bounding box center [613, 320] width 17 height 17
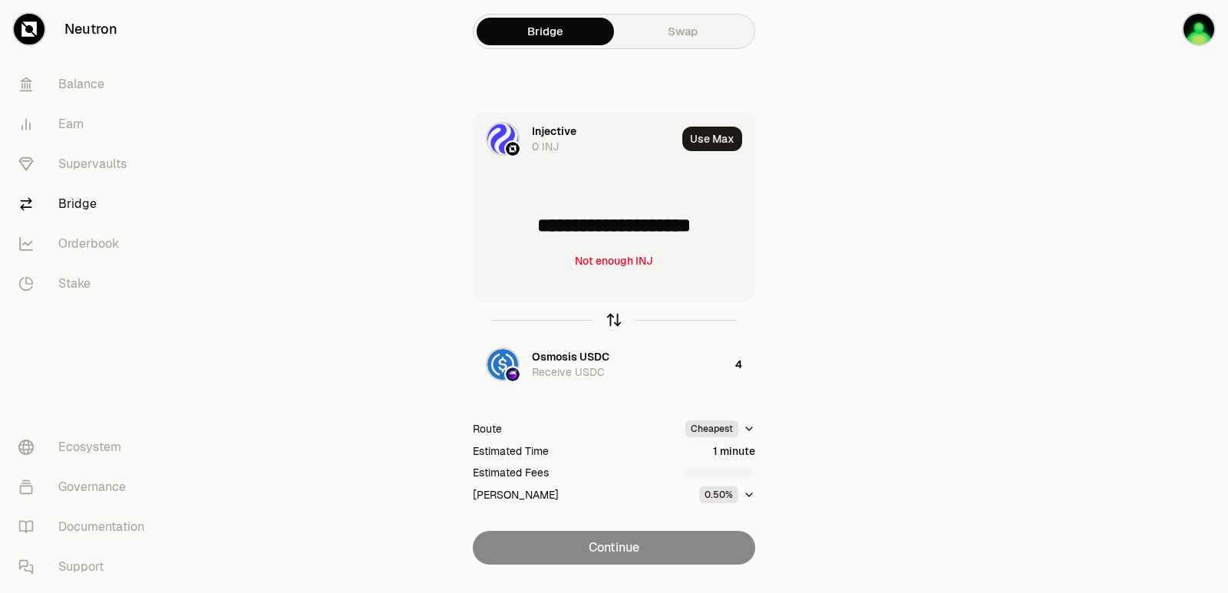
click at [615, 318] on icon "button" at bounding box center [613, 320] width 17 height 17
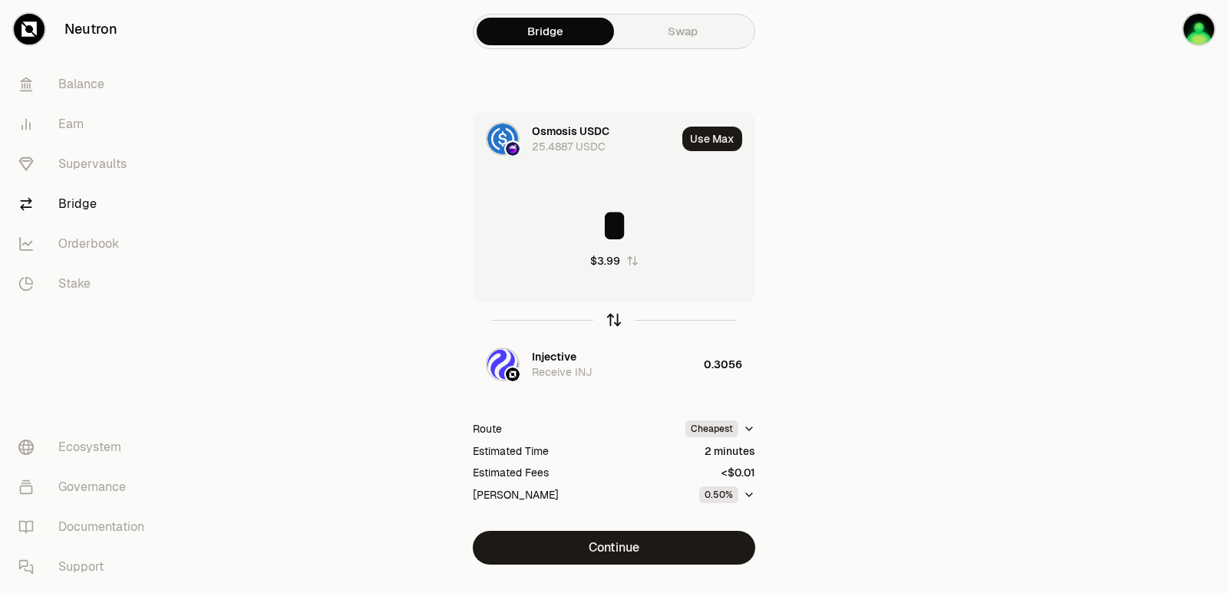
click at [615, 321] on icon "button" at bounding box center [613, 320] width 17 height 17
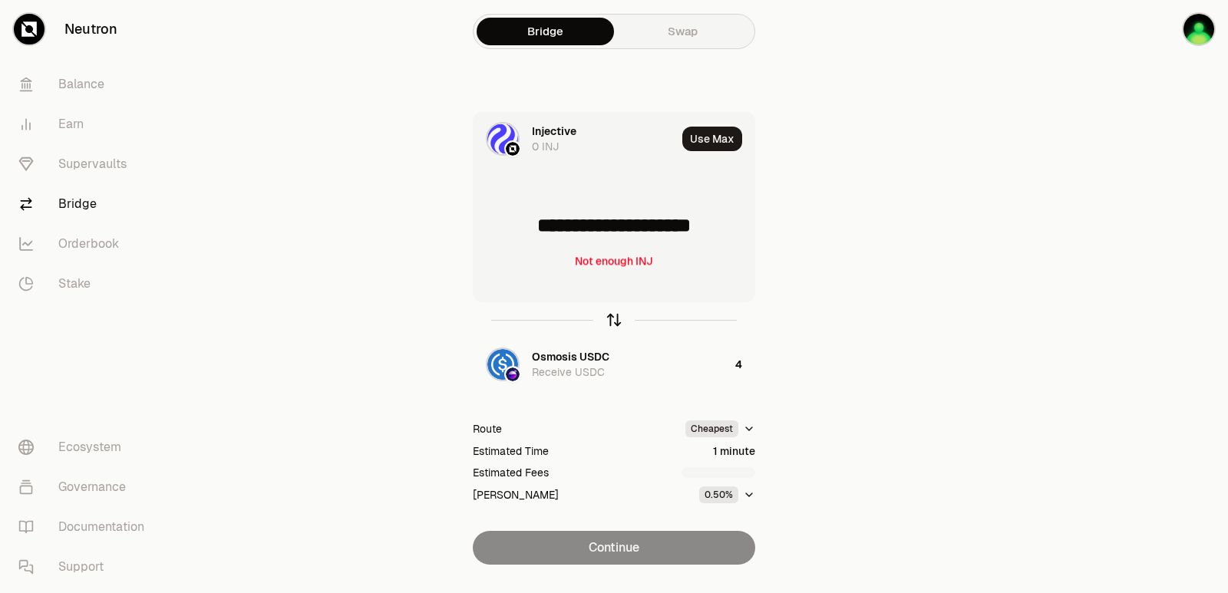
click at [615, 321] on icon "button" at bounding box center [613, 320] width 17 height 17
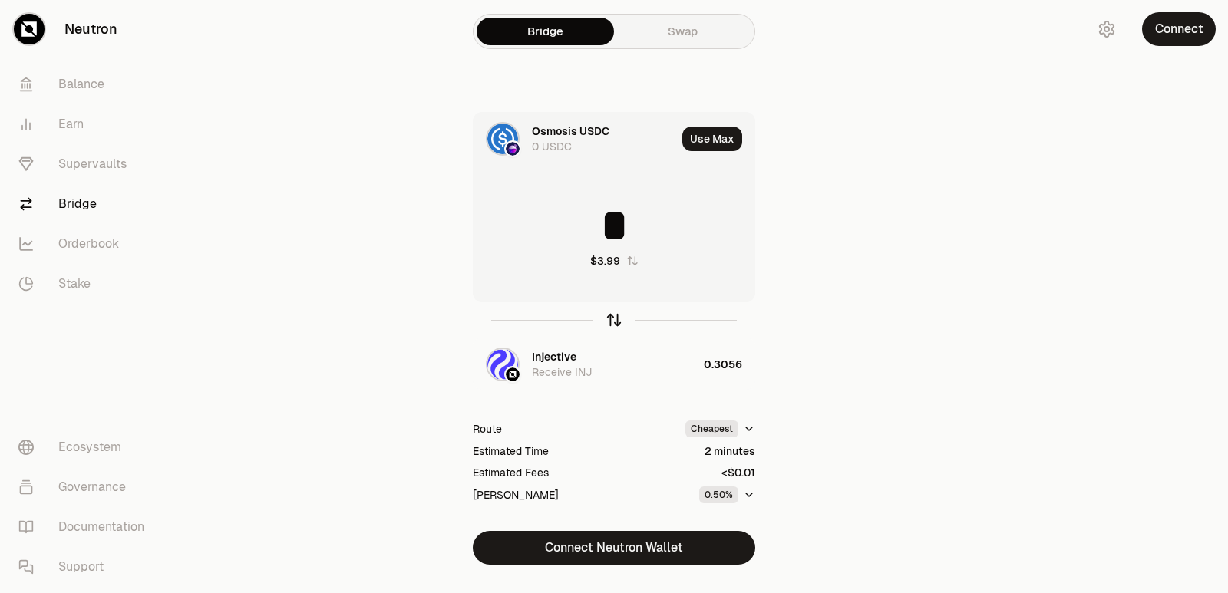
click at [610, 322] on icon "button" at bounding box center [613, 320] width 17 height 17
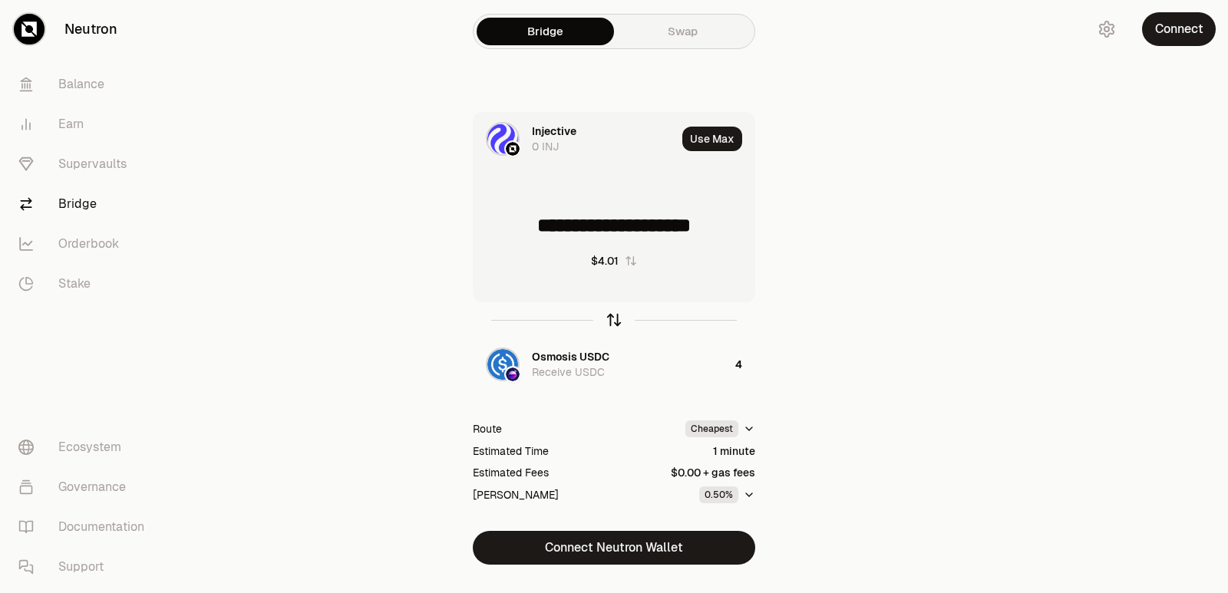
click at [611, 322] on icon "button" at bounding box center [613, 320] width 17 height 17
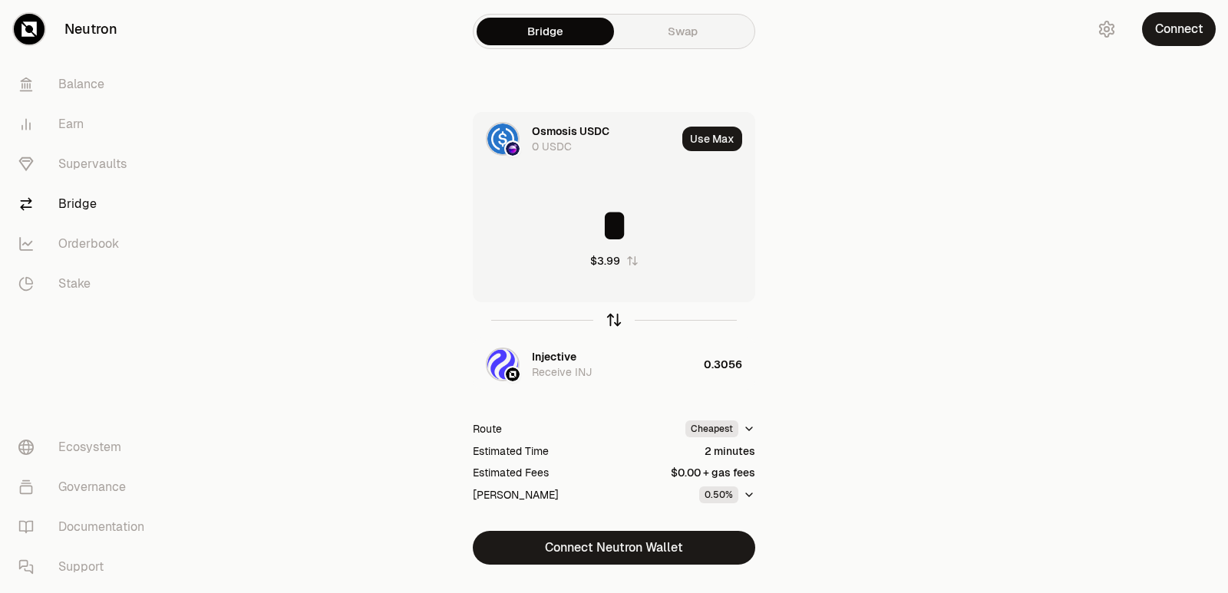
click at [610, 324] on icon "button" at bounding box center [613, 320] width 17 height 17
type input "**********"
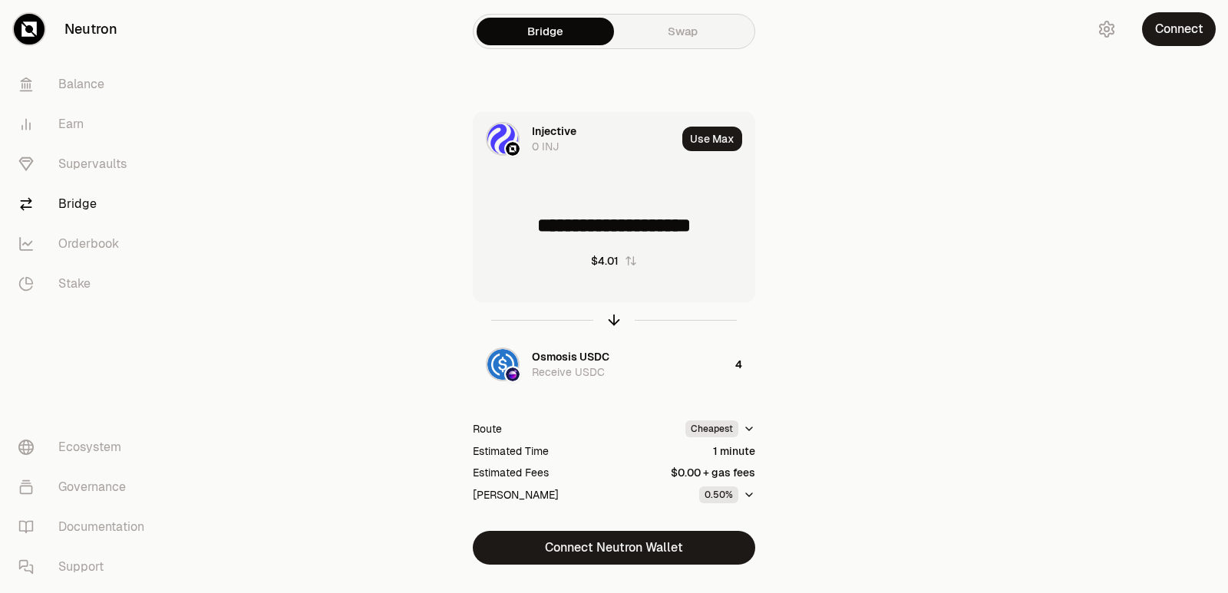
click at [555, 139] on div "0 INJ" at bounding box center [545, 146] width 27 height 15
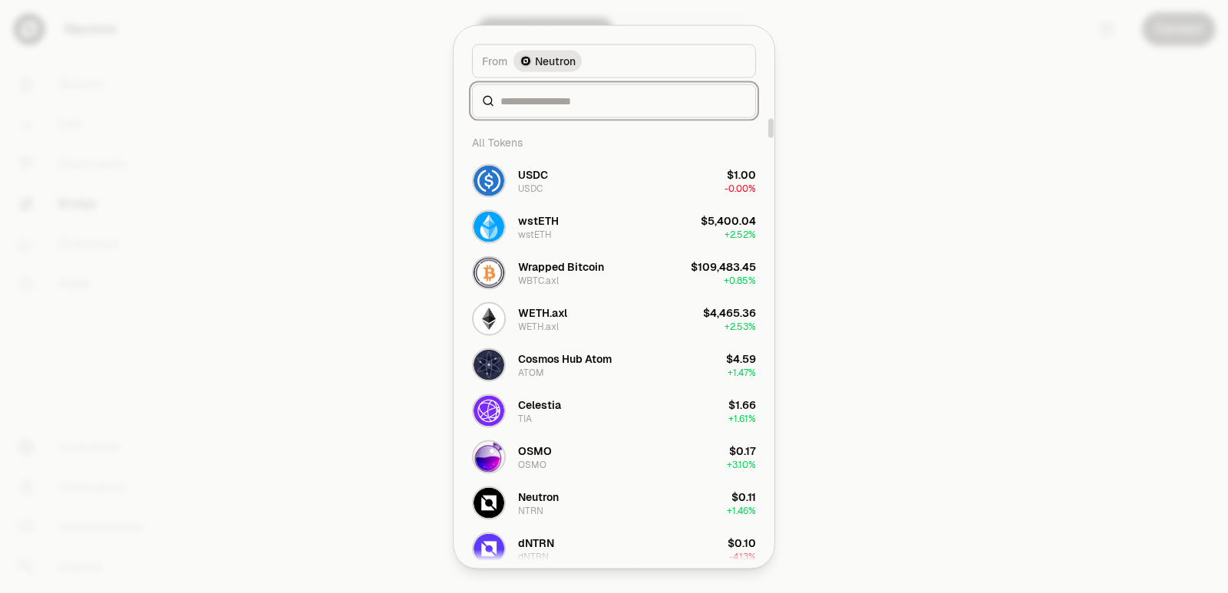
click at [559, 97] on input at bounding box center [623, 100] width 246 height 15
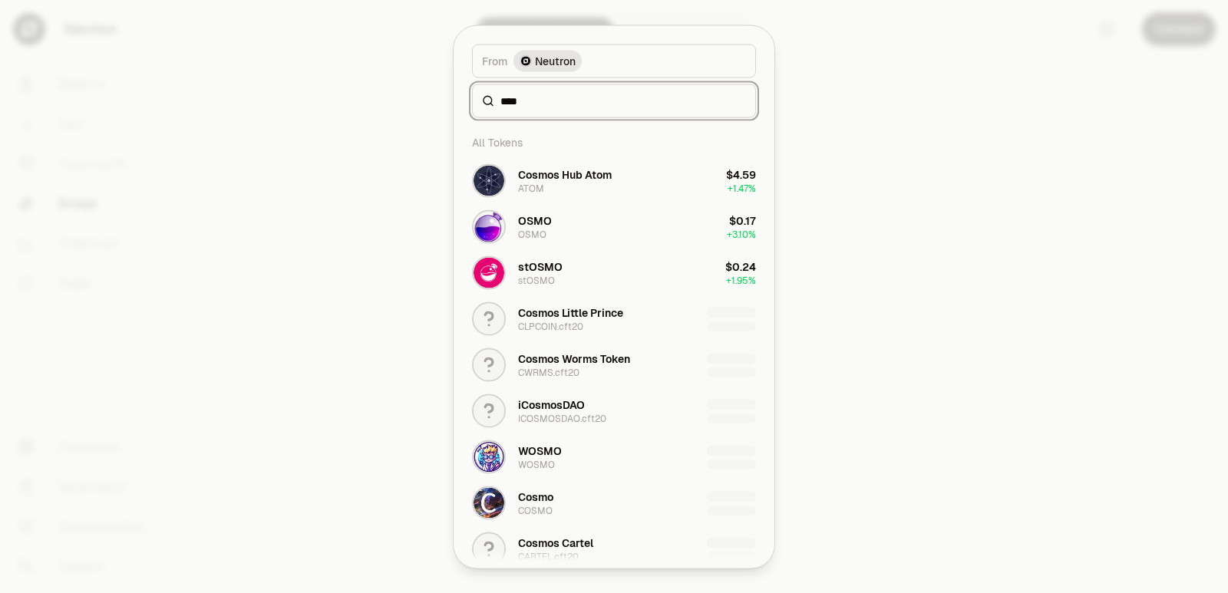
drag, startPoint x: 543, startPoint y: 99, endPoint x: 477, endPoint y: 106, distance: 66.4
click at [477, 106] on div "****" at bounding box center [614, 101] width 284 height 34
type input "****"
click at [1032, 299] on div at bounding box center [614, 296] width 1228 height 593
